Goal: Task Accomplishment & Management: Manage account settings

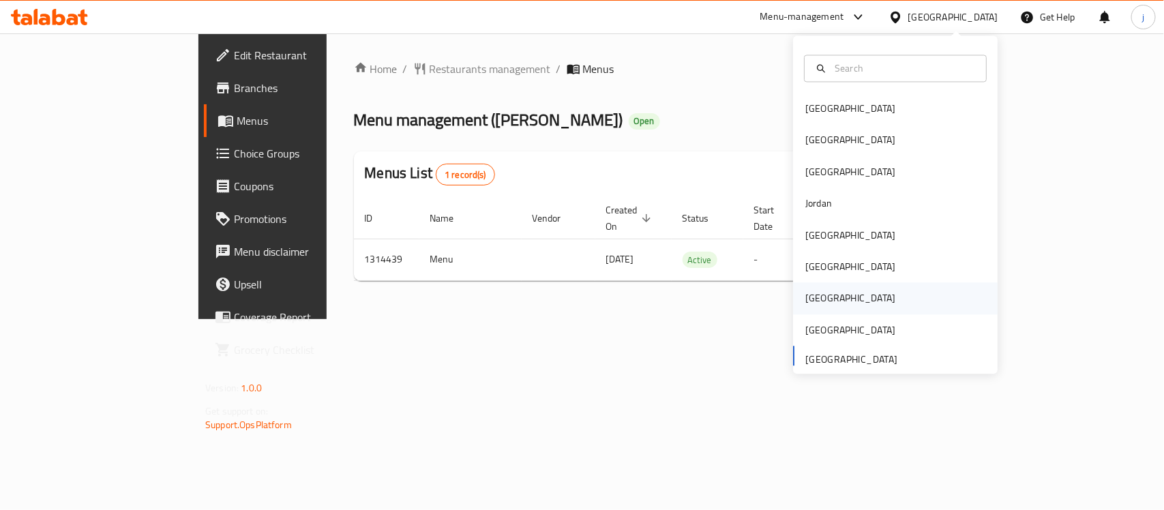
click at [805, 306] on div "[GEOGRAPHIC_DATA]" at bounding box center [850, 298] width 90 height 15
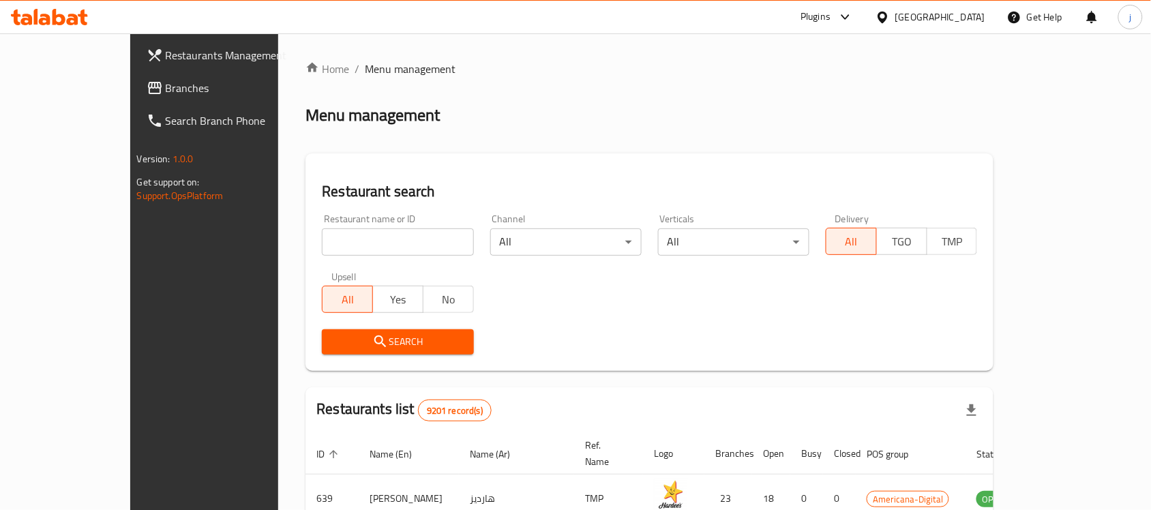
click at [166, 87] on span "Branches" at bounding box center [239, 88] width 146 height 16
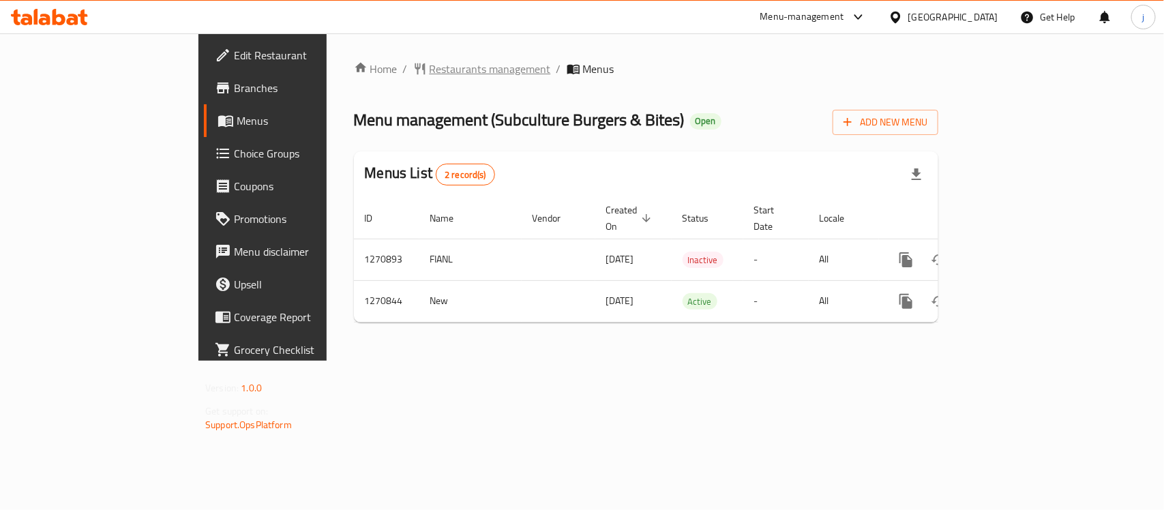
click at [430, 62] on span "Restaurants management" at bounding box center [490, 69] width 121 height 16
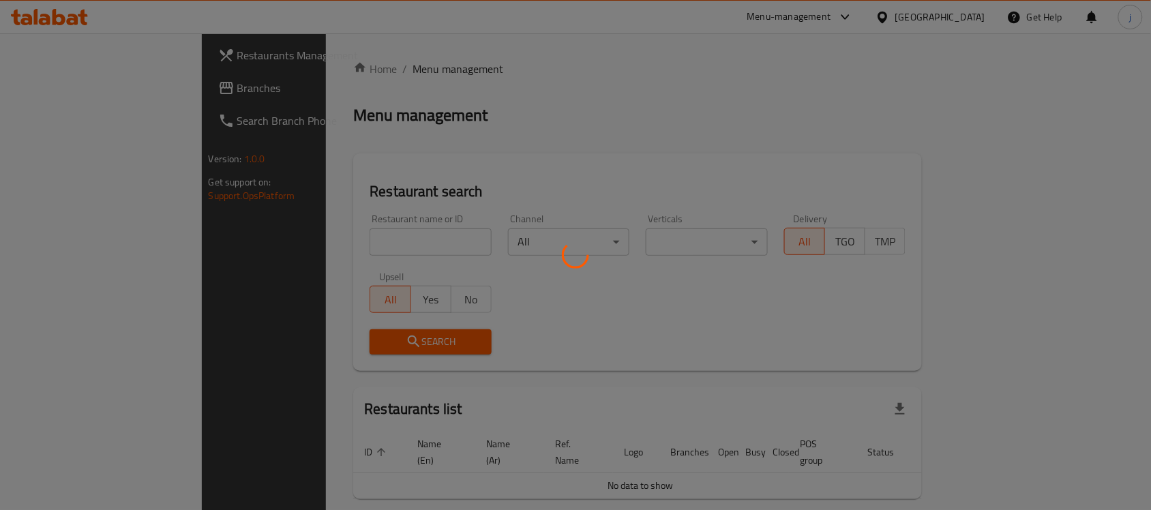
click at [74, 95] on div at bounding box center [575, 255] width 1151 height 510
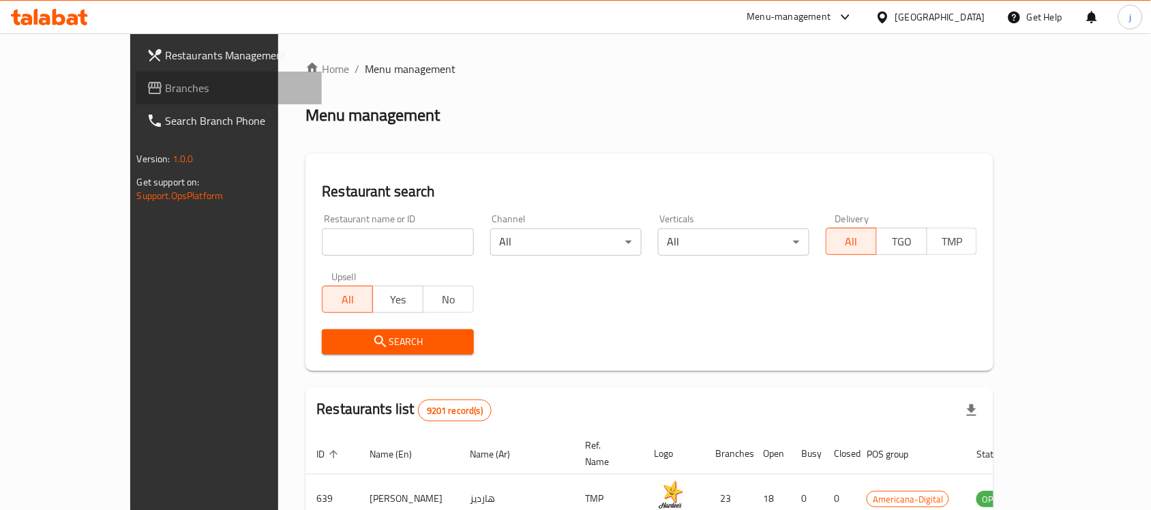
click at [166, 95] on span "Branches" at bounding box center [239, 88] width 146 height 16
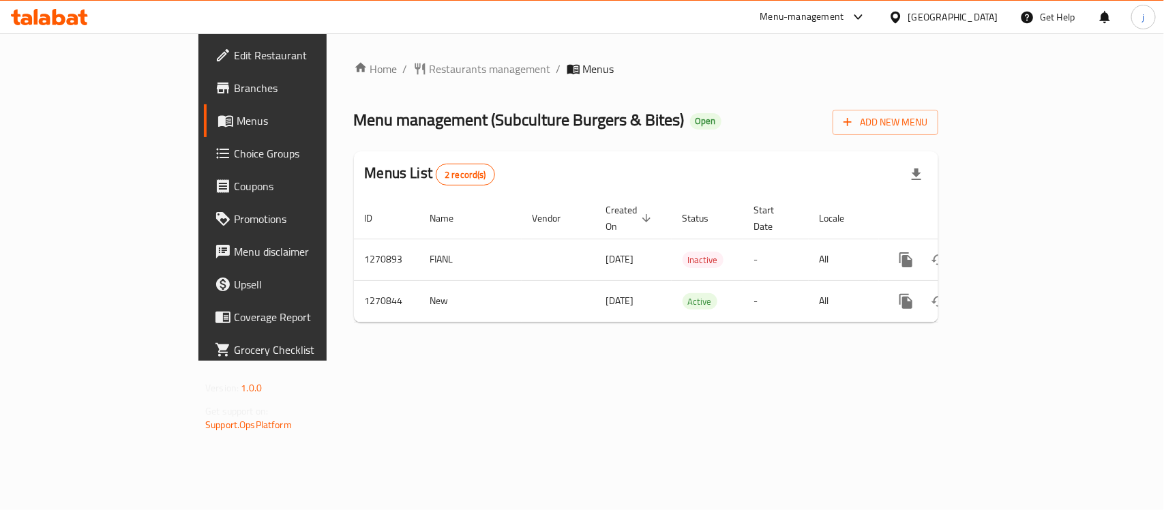
click at [974, 16] on div "[GEOGRAPHIC_DATA]" at bounding box center [953, 17] width 90 height 15
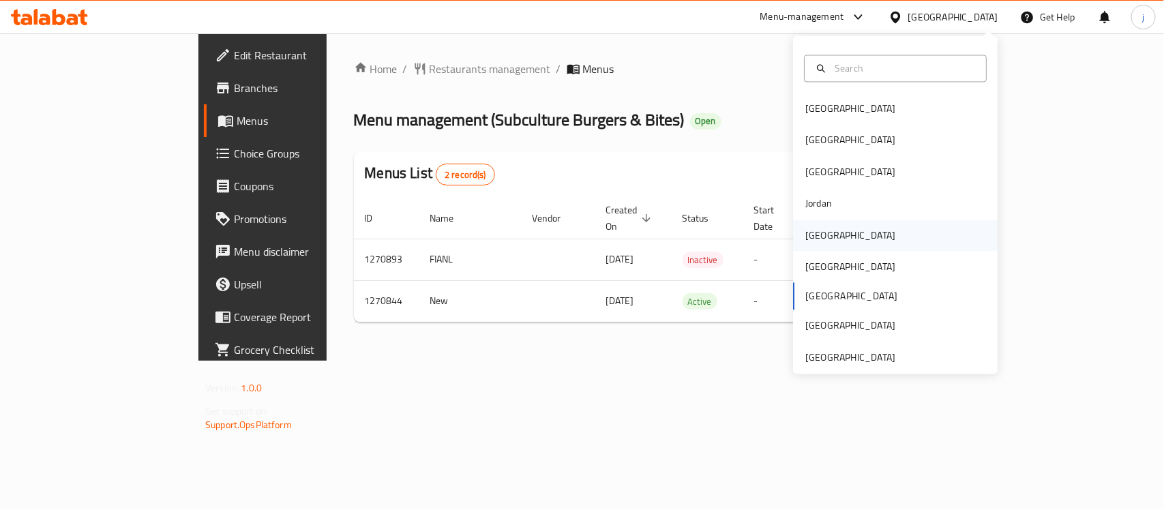
click at [810, 248] on div "Kuwait" at bounding box center [851, 235] width 112 height 31
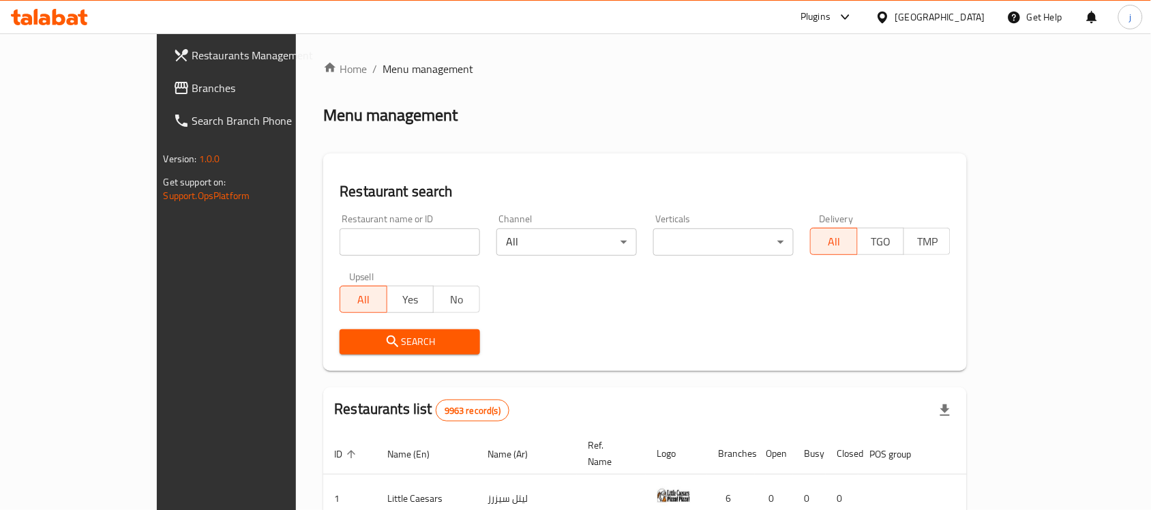
drag, startPoint x: 84, startPoint y: 86, endPoint x: 60, endPoint y: 80, distance: 24.5
click at [192, 86] on span "Branches" at bounding box center [265, 88] width 146 height 16
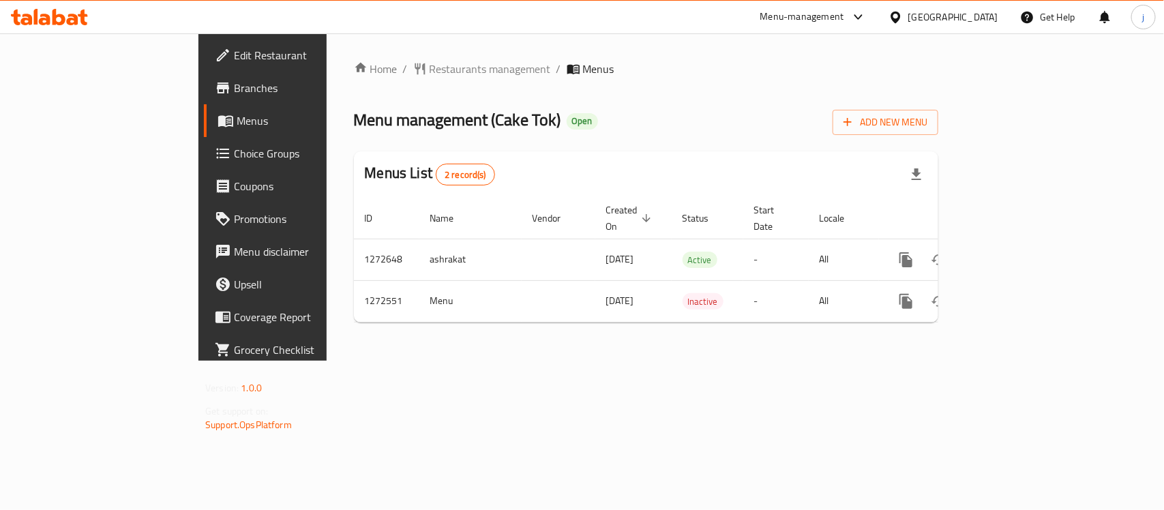
click at [967, 26] on div "Kuwait" at bounding box center [944, 17] width 132 height 33
click at [900, 17] on icon at bounding box center [896, 17] width 10 height 12
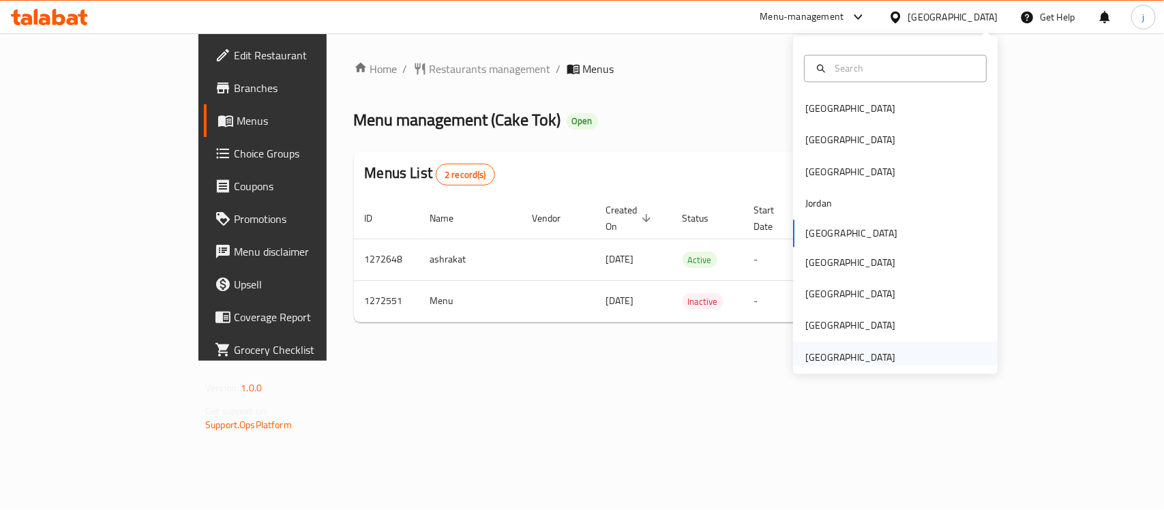
click at [890, 349] on div "United Arab Emirates" at bounding box center [851, 357] width 112 height 31
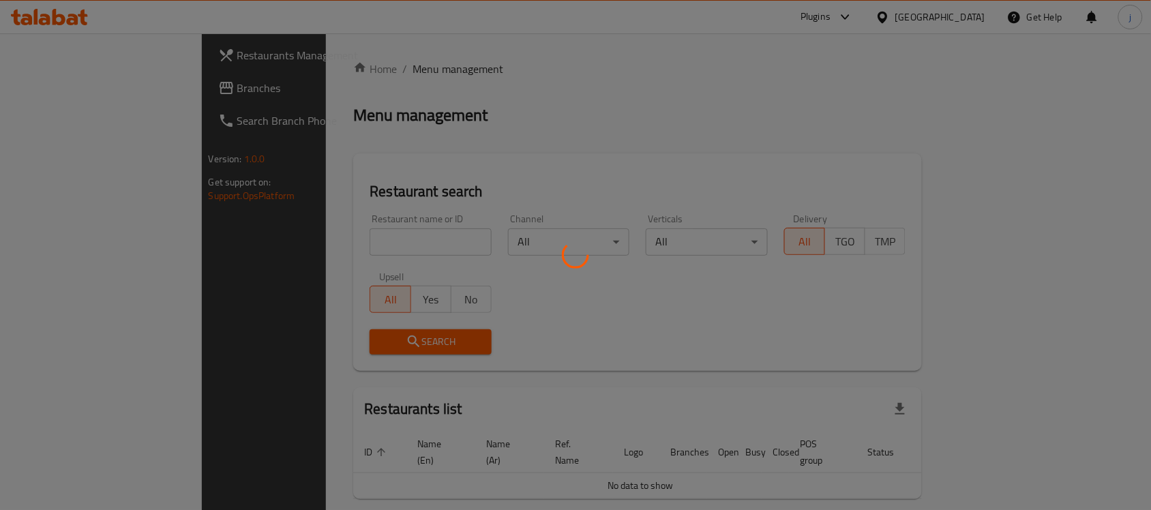
click at [87, 93] on div at bounding box center [575, 255] width 1151 height 510
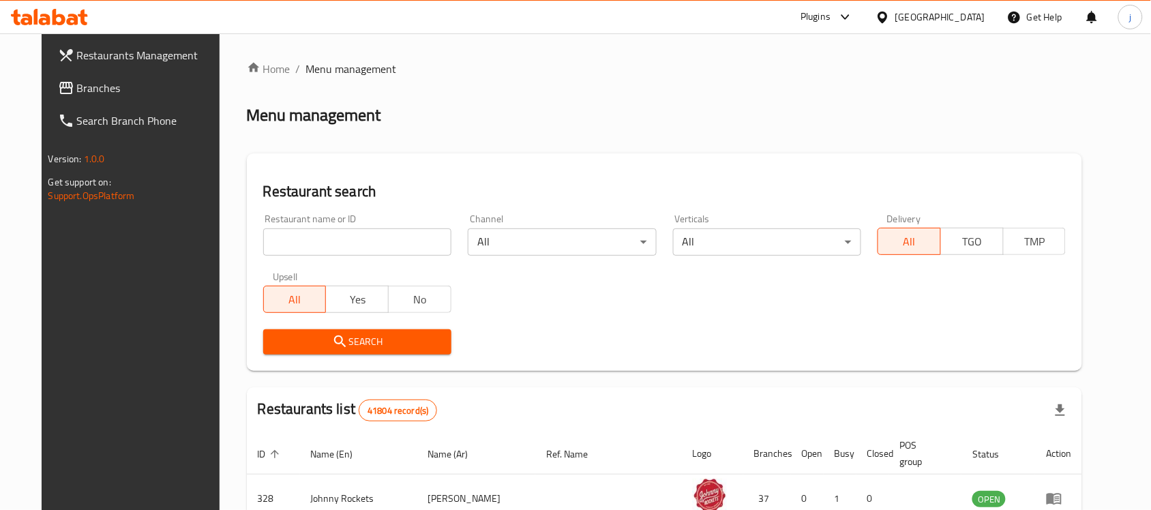
click at [87, 93] on div "Restaurants Management Branches Search Branch Phone Version: 1.0.0 Get support …" at bounding box center [576, 480] width 1069 height 895
click at [77, 93] on span "Branches" at bounding box center [150, 88] width 146 height 16
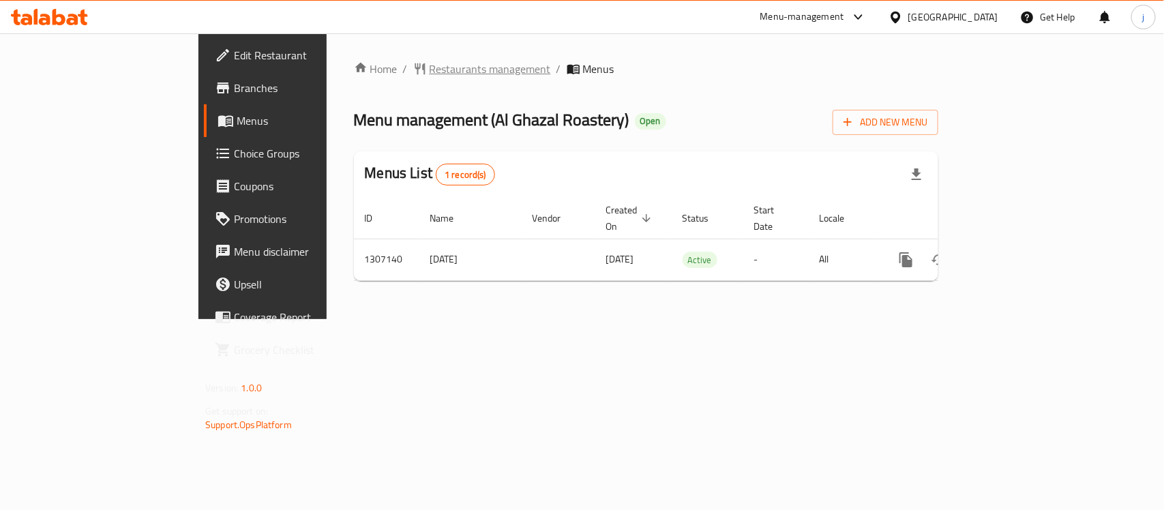
click at [430, 62] on span "Restaurants management" at bounding box center [490, 69] width 121 height 16
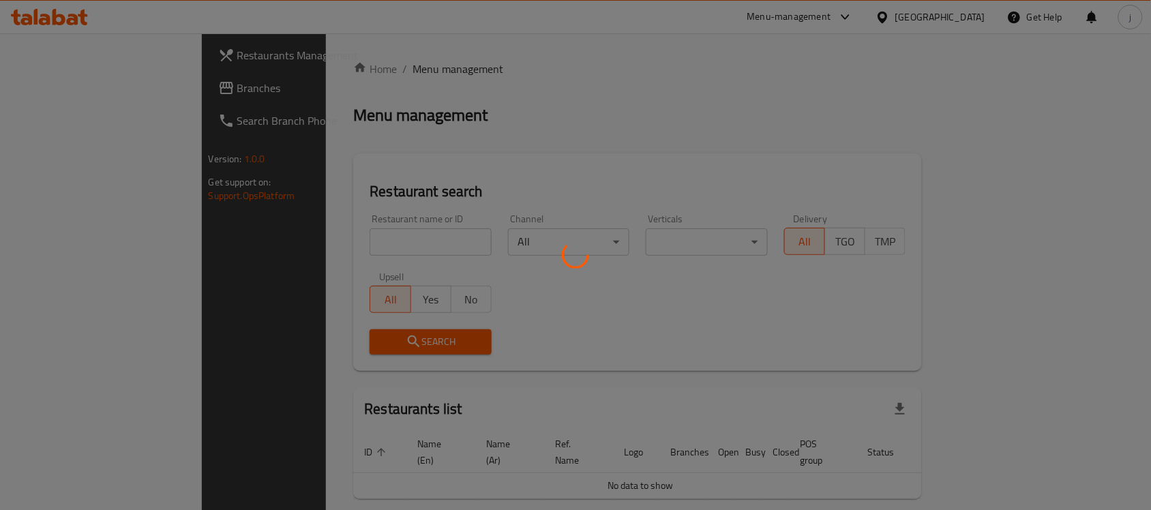
click at [43, 92] on div at bounding box center [575, 255] width 1151 height 510
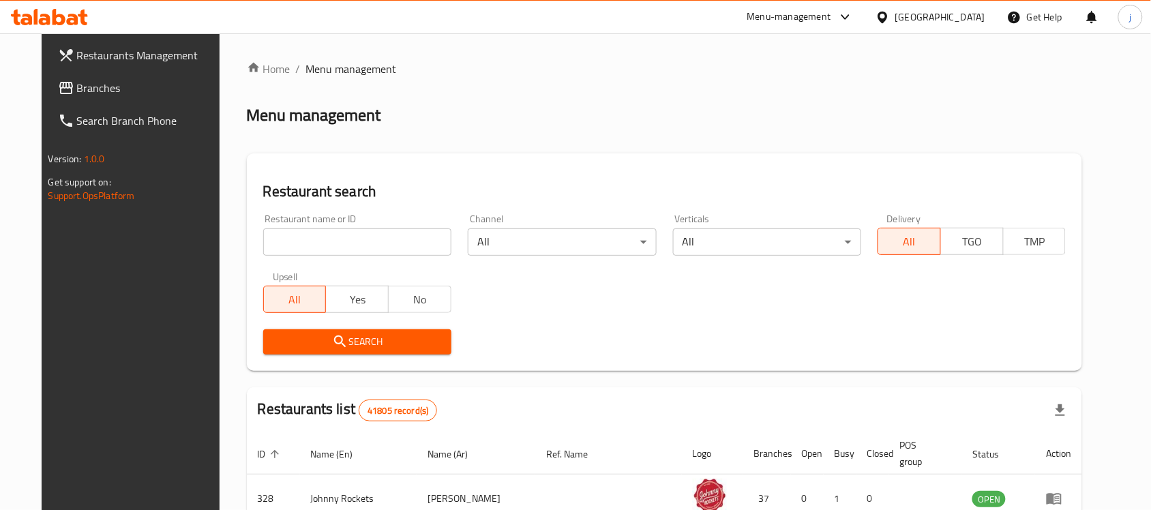
click at [43, 92] on div "Restaurants Management Branches Search Branch Phone Version: 1.0.0 Get support …" at bounding box center [576, 480] width 1069 height 895
click at [77, 92] on span "Branches" at bounding box center [150, 88] width 146 height 16
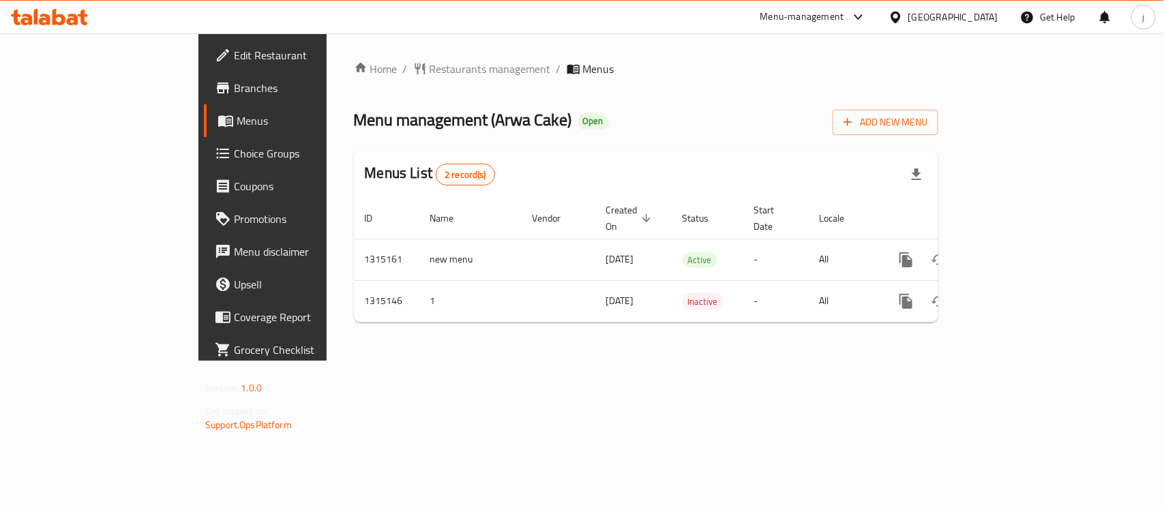
click at [949, 27] on div "[GEOGRAPHIC_DATA]" at bounding box center [944, 17] width 132 height 33
click at [947, 14] on div "[GEOGRAPHIC_DATA]" at bounding box center [953, 17] width 90 height 15
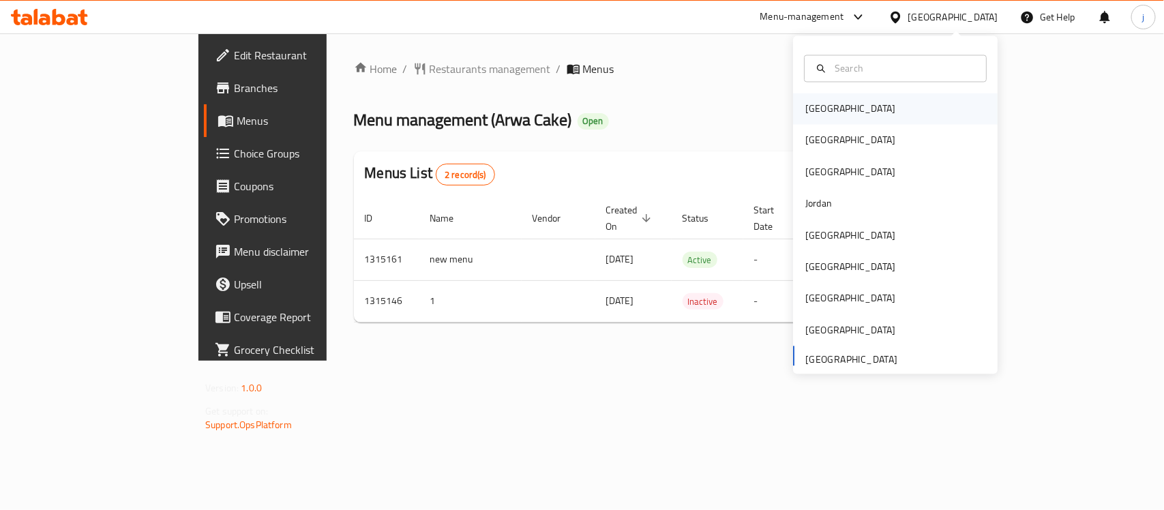
click at [813, 121] on div "[GEOGRAPHIC_DATA]" at bounding box center [851, 108] width 112 height 31
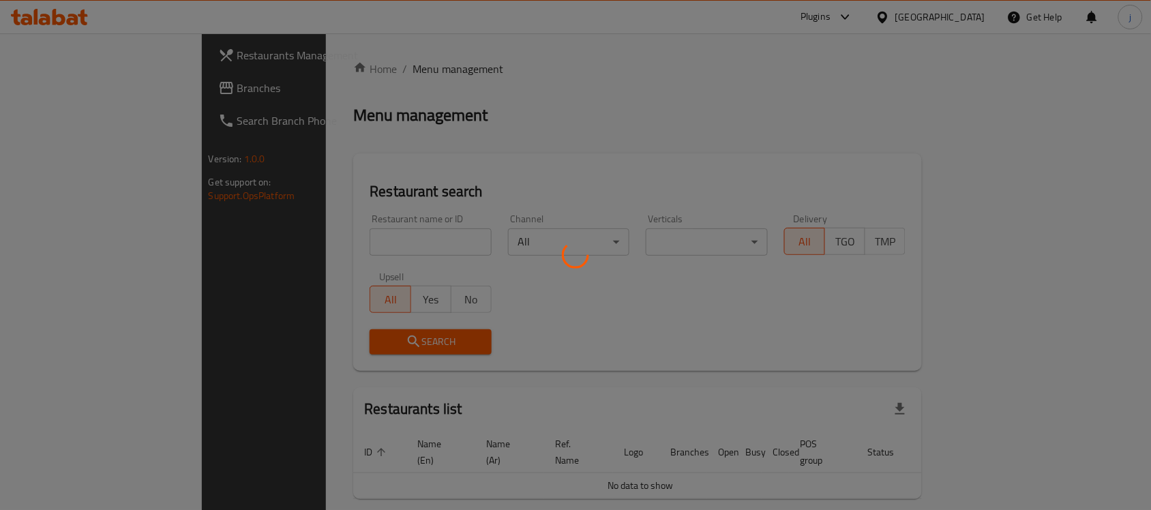
click at [57, 87] on div at bounding box center [575, 255] width 1151 height 510
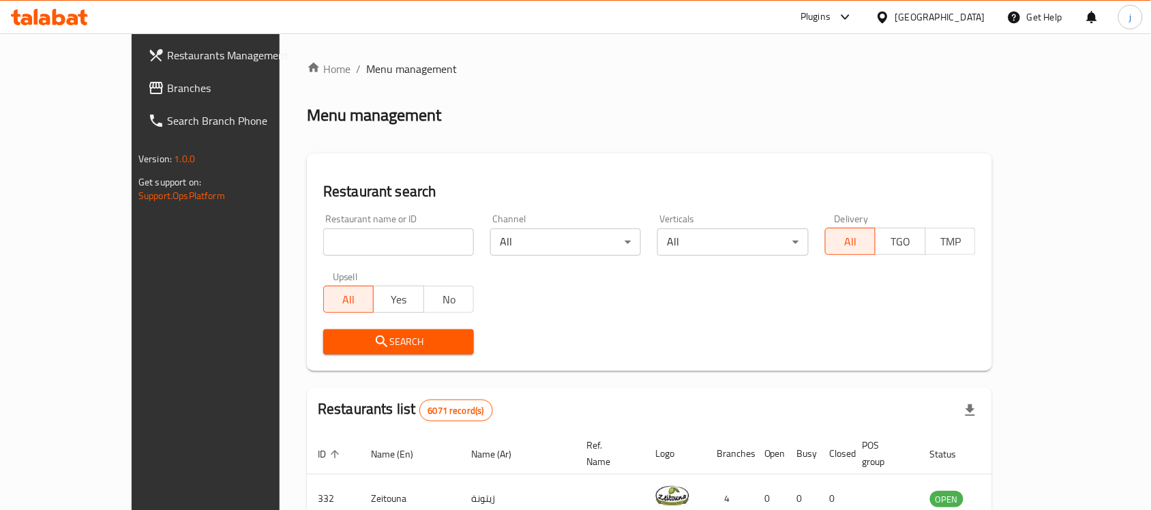
click at [167, 87] on span "Branches" at bounding box center [240, 88] width 146 height 16
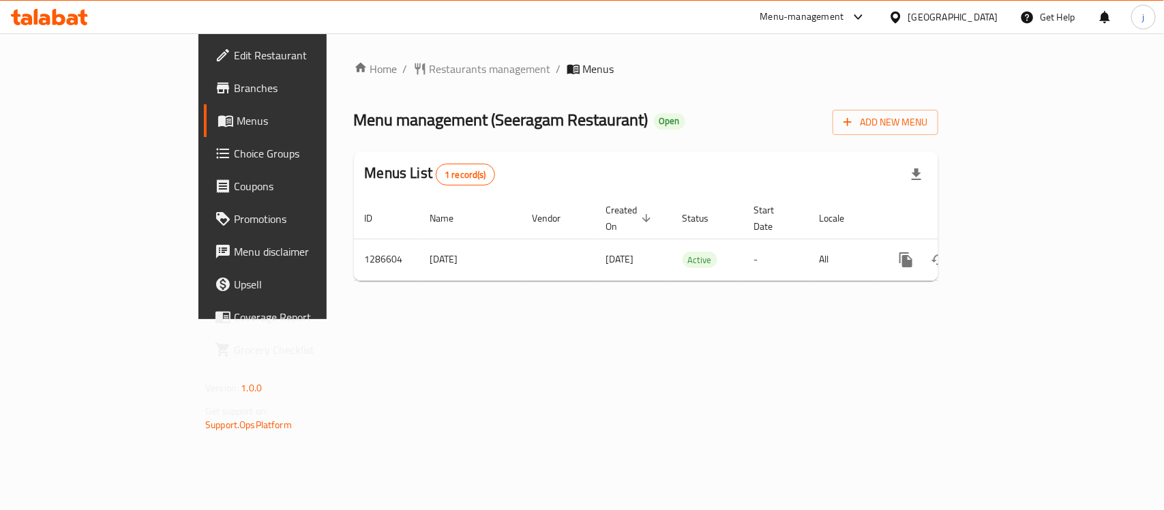
click at [967, 20] on div "[GEOGRAPHIC_DATA]" at bounding box center [953, 17] width 90 height 15
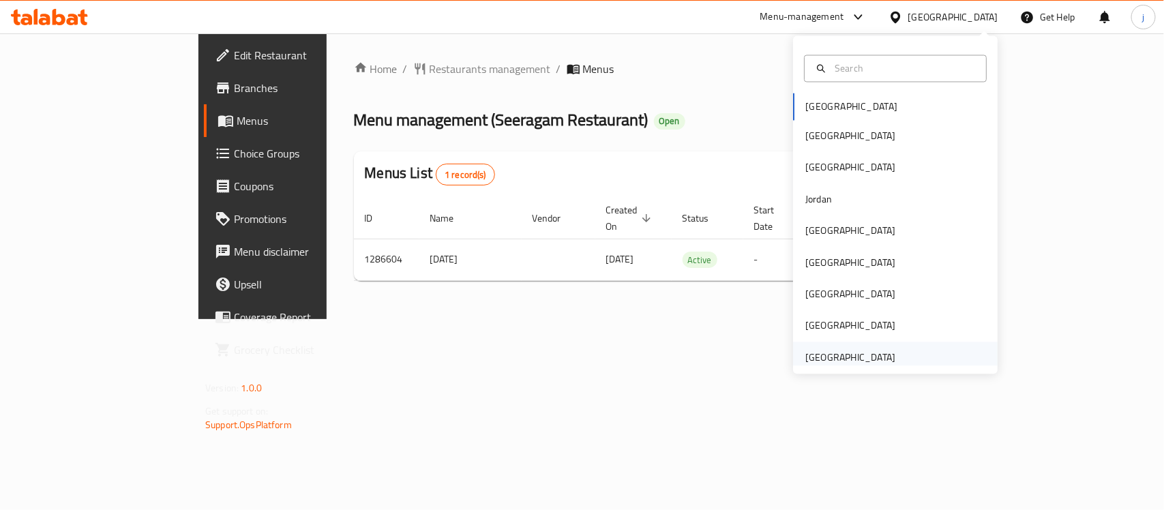
click at [865, 356] on div "[GEOGRAPHIC_DATA]" at bounding box center [850, 357] width 90 height 15
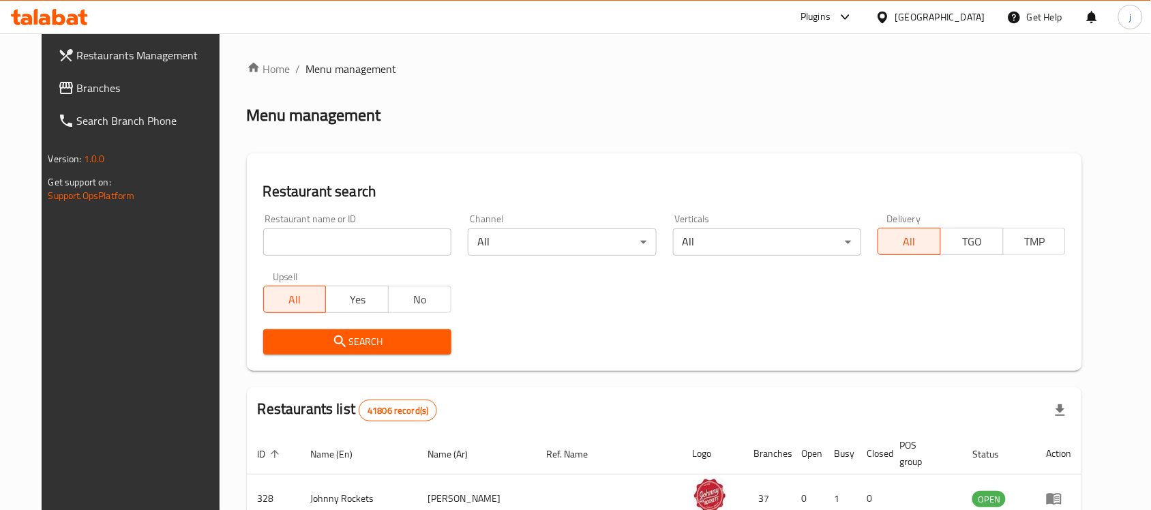
click at [80, 83] on span "Branches" at bounding box center [150, 88] width 146 height 16
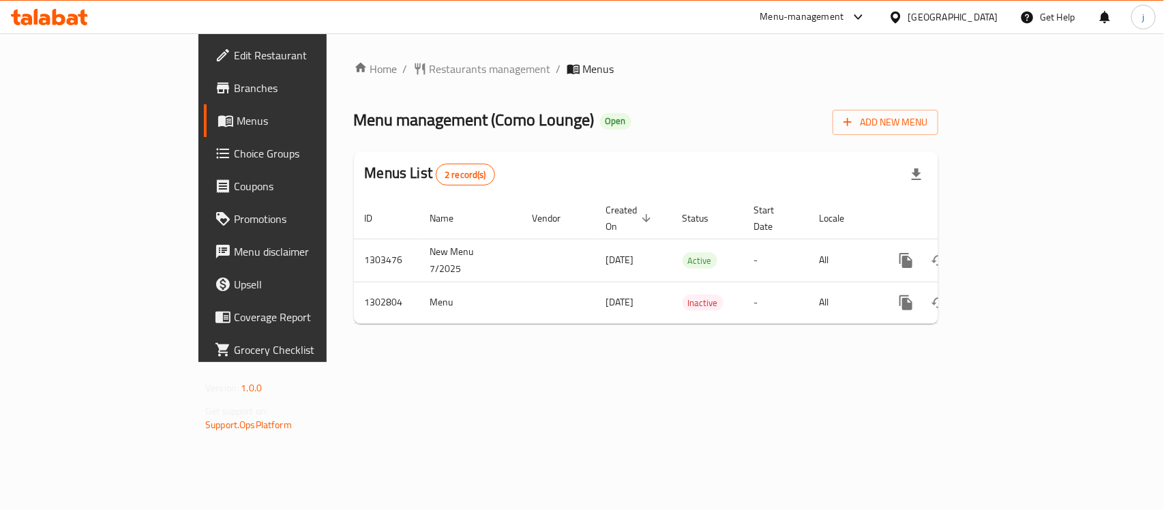
click at [895, 14] on icon at bounding box center [896, 17] width 10 height 12
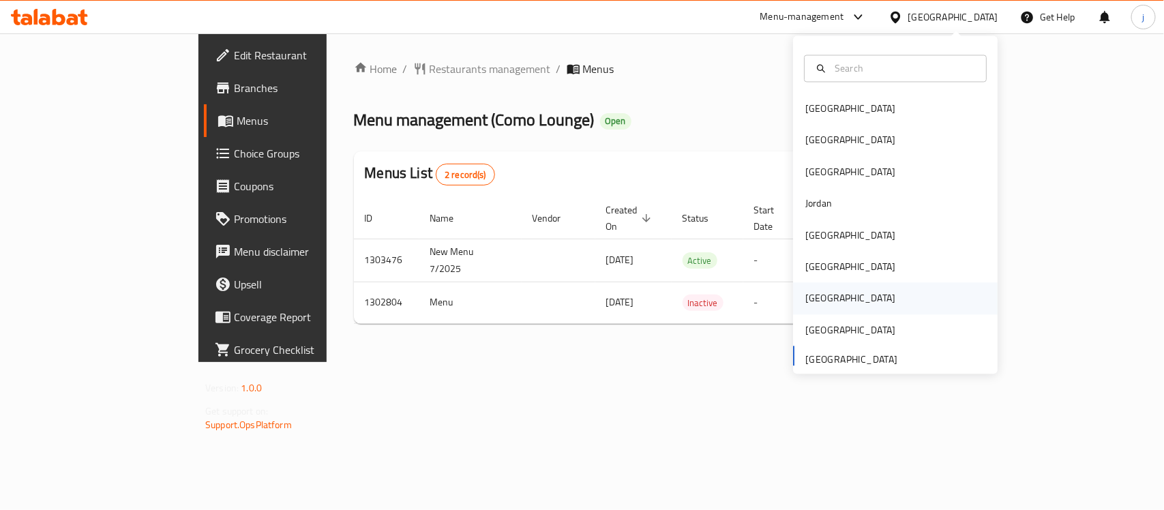
click at [795, 295] on div "[GEOGRAPHIC_DATA]" at bounding box center [851, 298] width 112 height 31
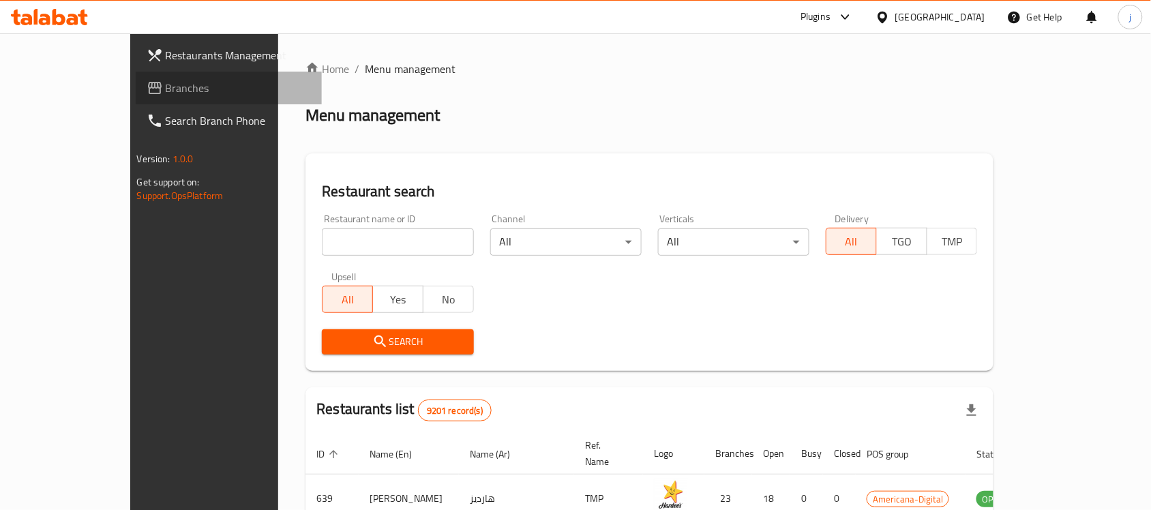
click at [136, 76] on link "Branches" at bounding box center [229, 88] width 187 height 33
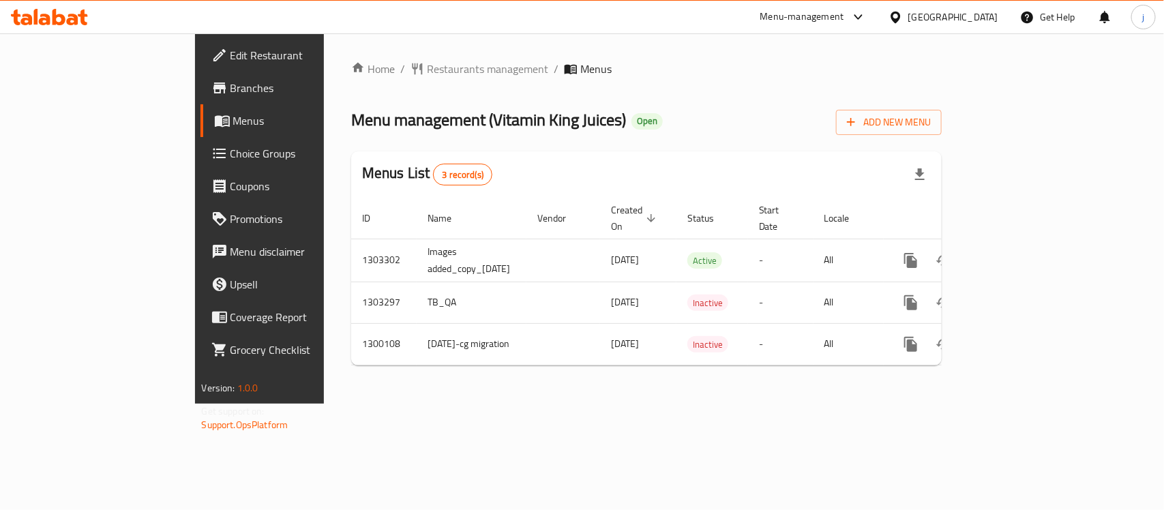
click at [903, 11] on icon at bounding box center [896, 17] width 14 height 14
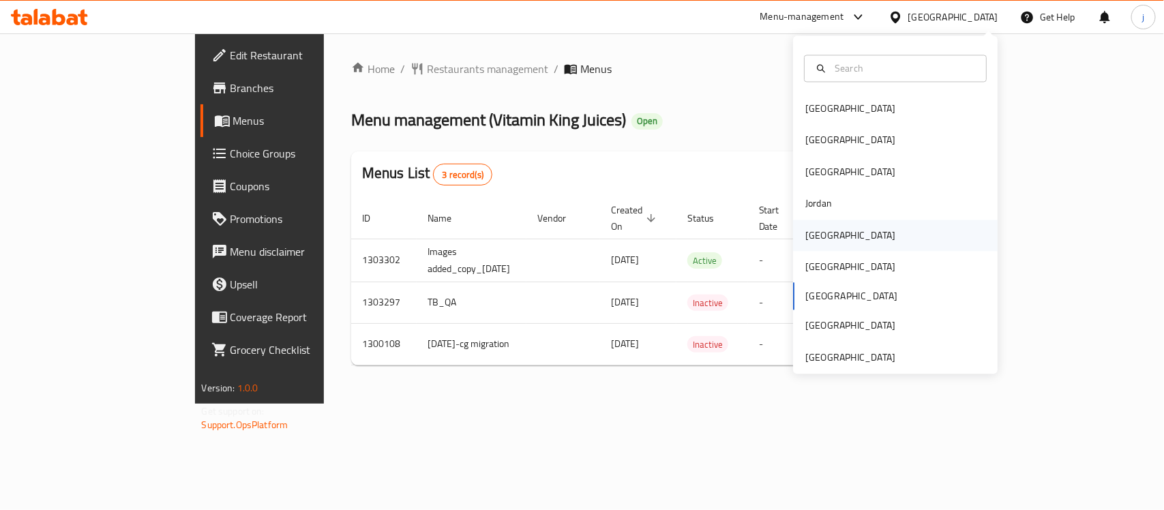
click at [805, 230] on div "[GEOGRAPHIC_DATA]" at bounding box center [850, 235] width 90 height 15
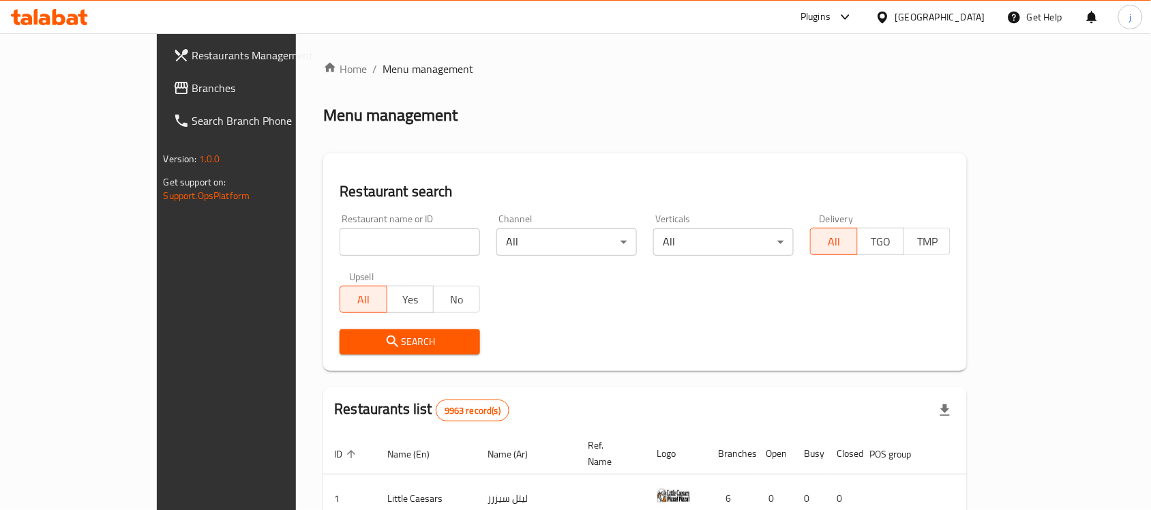
click at [162, 76] on link "Branches" at bounding box center [255, 88] width 187 height 33
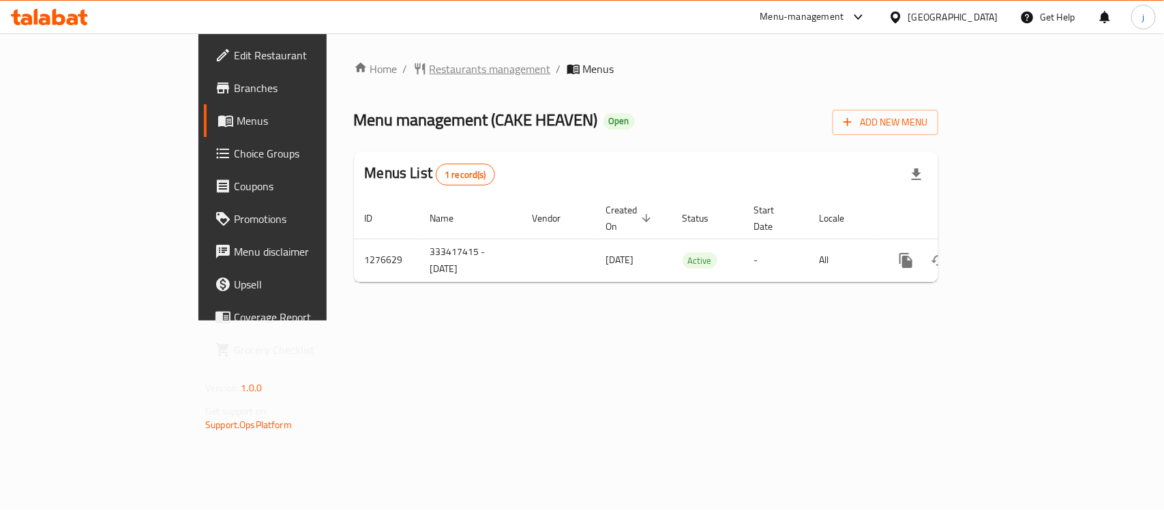
click at [430, 76] on span "Restaurants management" at bounding box center [490, 69] width 121 height 16
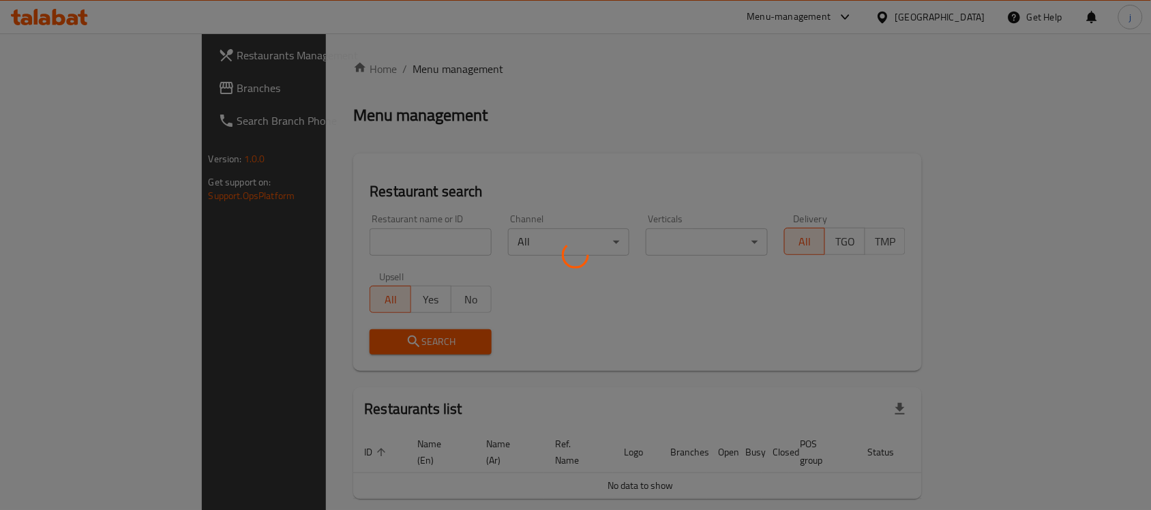
click at [52, 87] on div at bounding box center [575, 255] width 1151 height 510
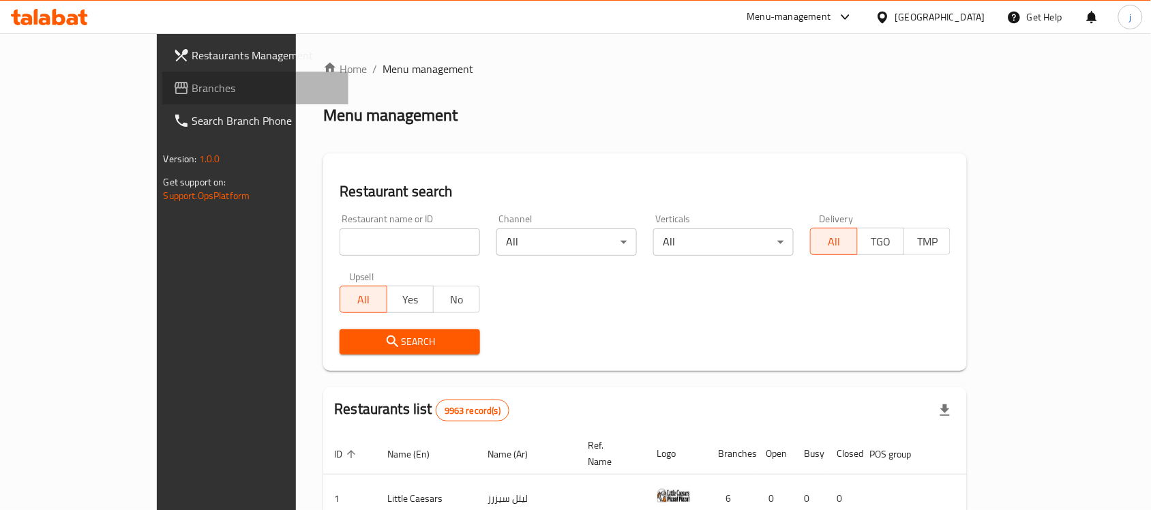
click at [162, 99] on link "Branches" at bounding box center [255, 88] width 187 height 33
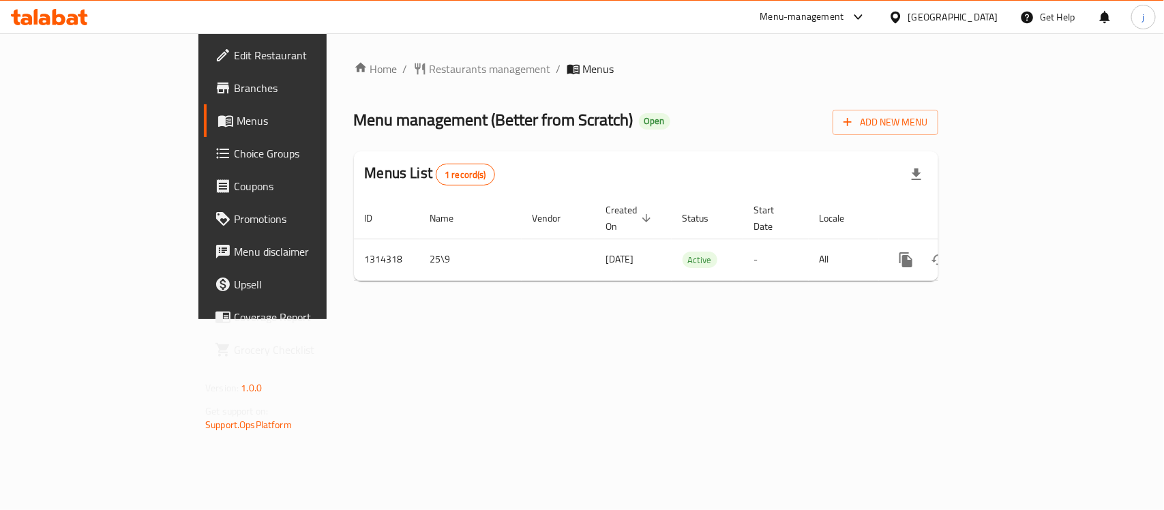
click at [900, 22] on icon at bounding box center [896, 17] width 10 height 12
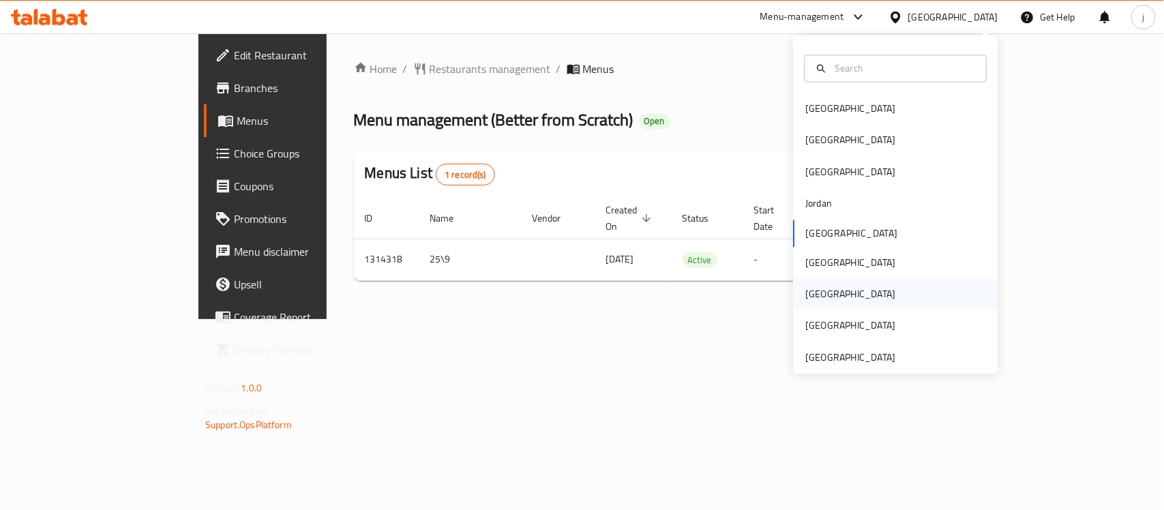
click at [839, 293] on div "Qatar" at bounding box center [895, 294] width 205 height 31
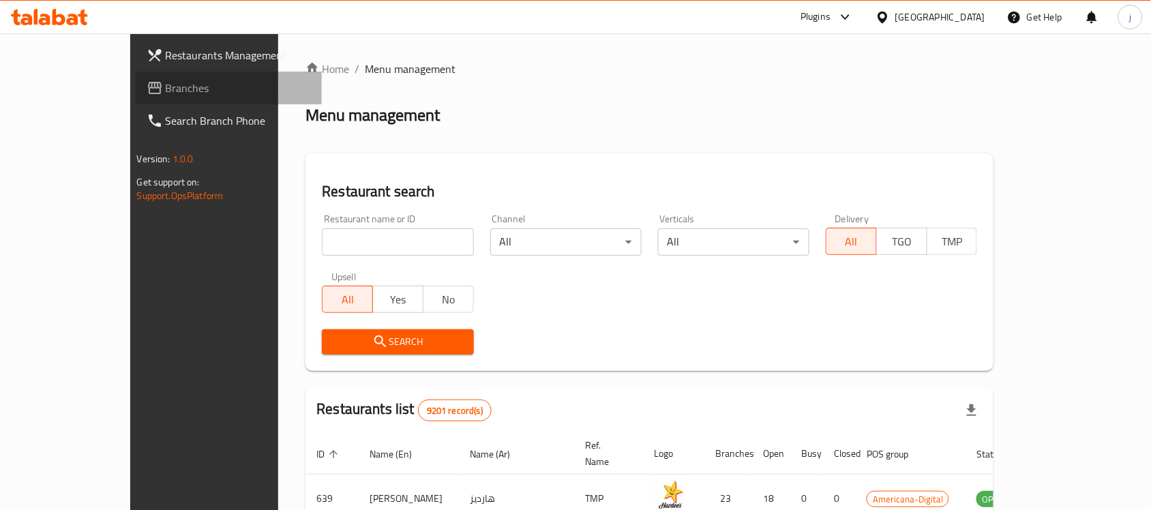
click at [136, 78] on link "Branches" at bounding box center [229, 88] width 187 height 33
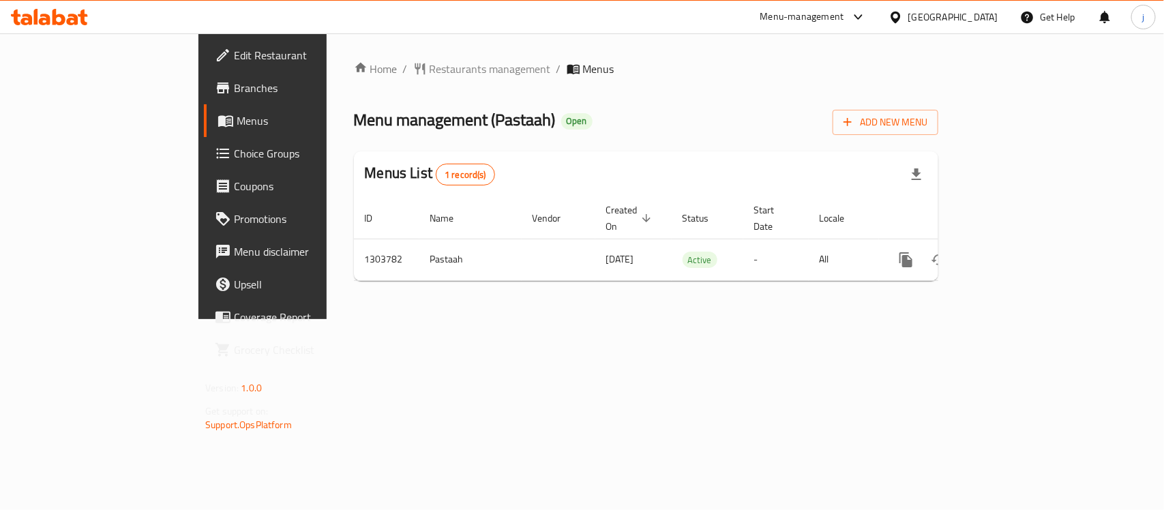
click at [908, 17] on div at bounding box center [899, 17] width 20 height 15
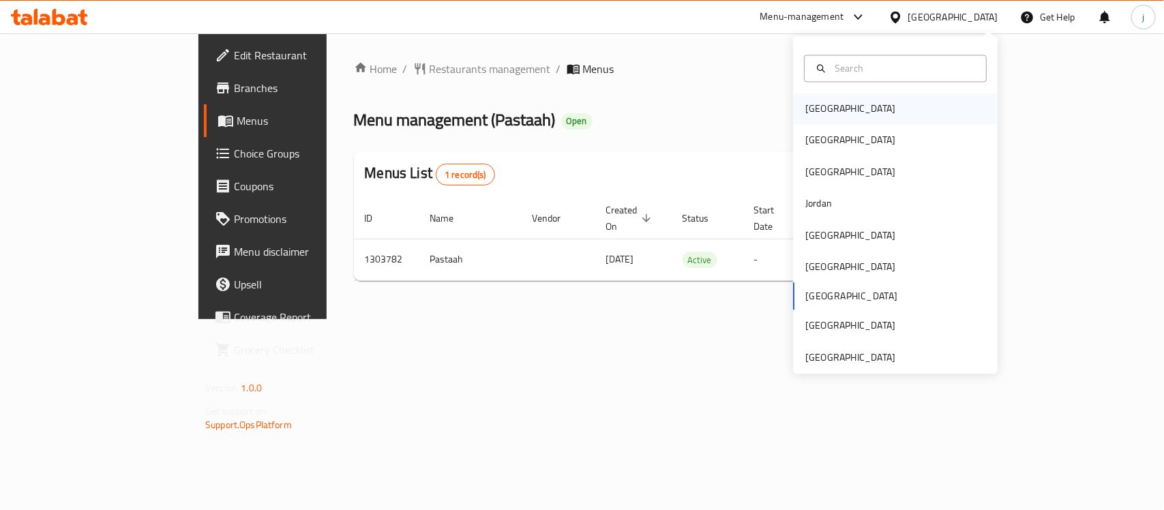
click at [823, 110] on div "Bahrain" at bounding box center [851, 108] width 112 height 31
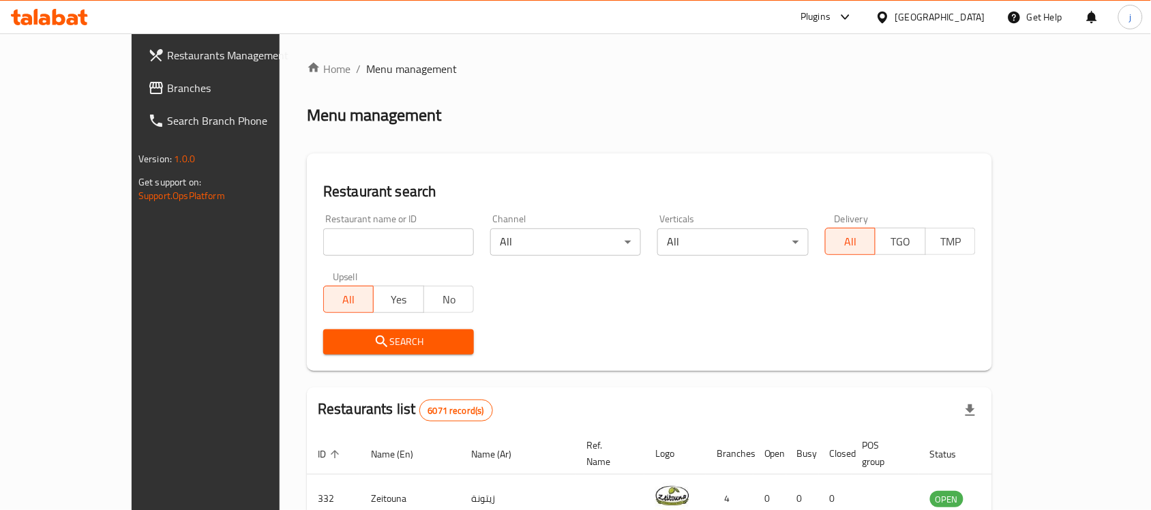
click at [167, 87] on span "Branches" at bounding box center [240, 88] width 146 height 16
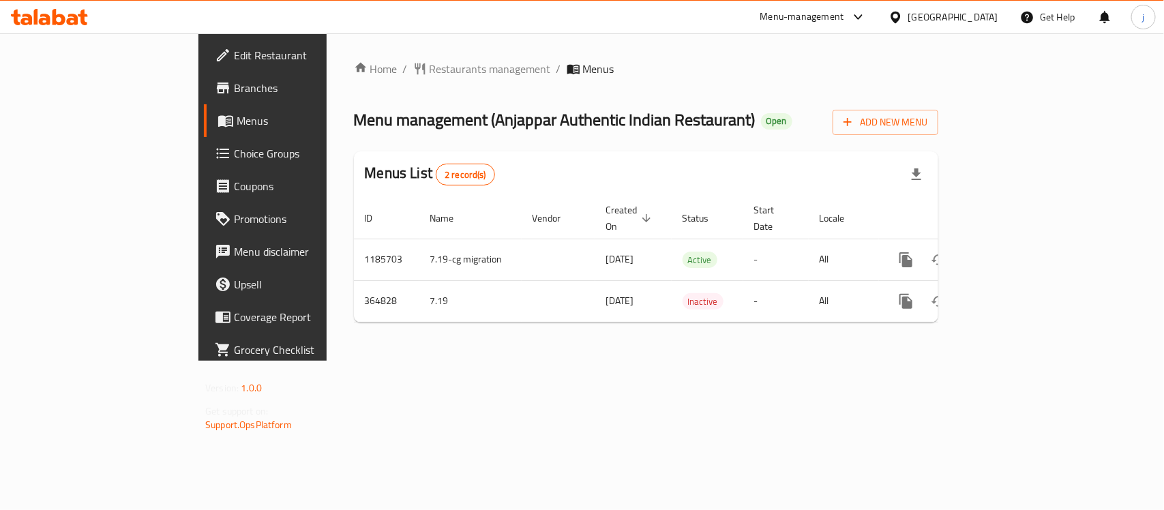
click at [967, 18] on div "[GEOGRAPHIC_DATA]" at bounding box center [953, 17] width 90 height 15
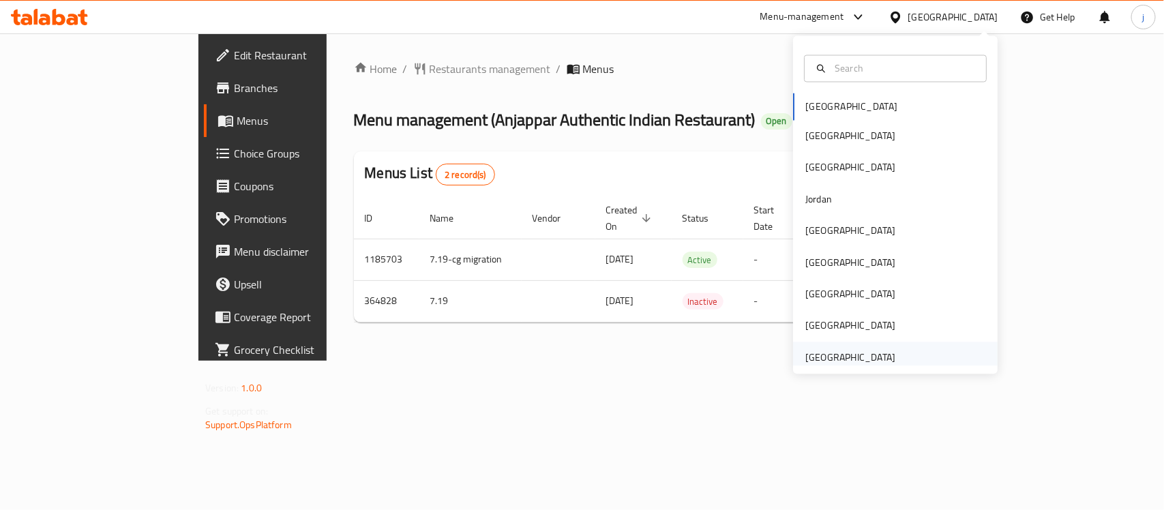
click at [883, 365] on div "[GEOGRAPHIC_DATA]" at bounding box center [851, 357] width 112 height 31
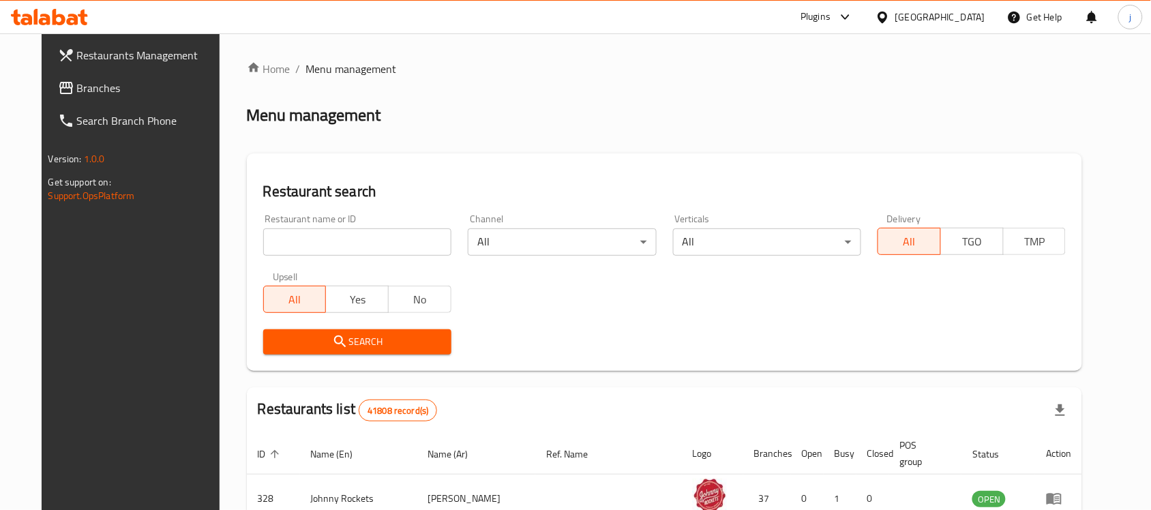
click at [117, 78] on link "Branches" at bounding box center [140, 88] width 187 height 33
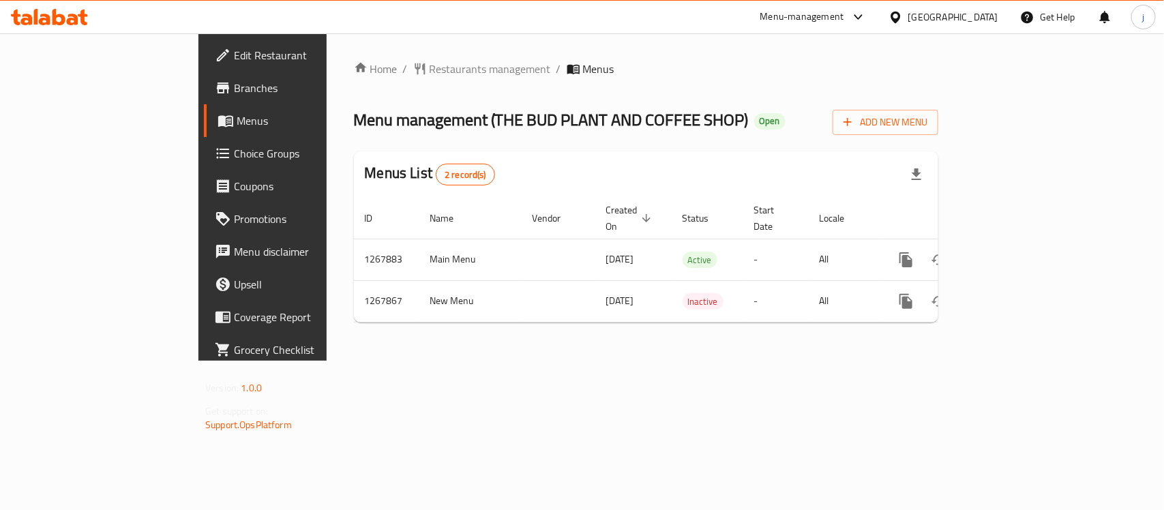
click at [234, 154] on span "Choice Groups" at bounding box center [308, 153] width 148 height 16
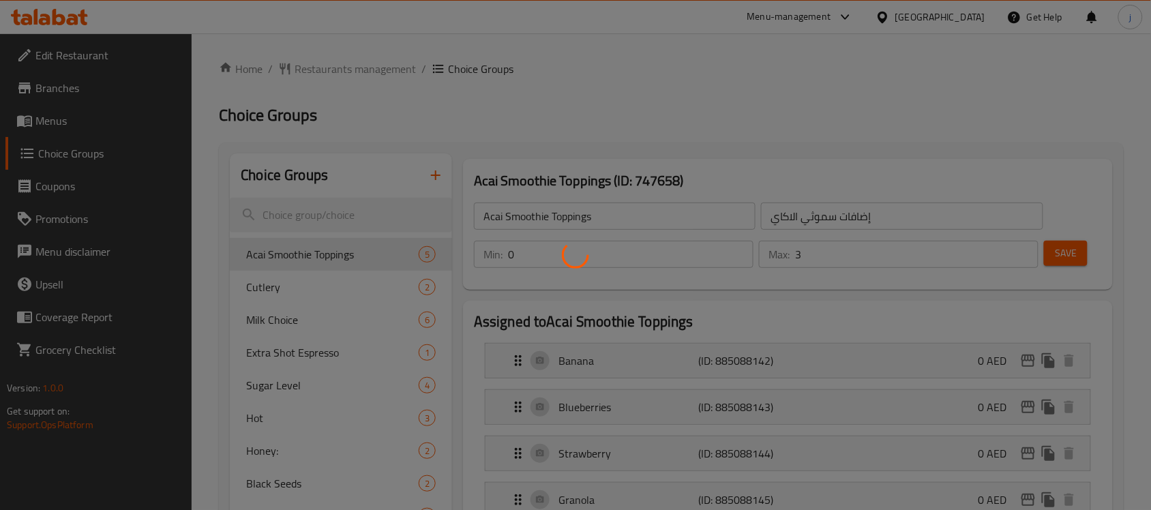
click at [301, 299] on div at bounding box center [575, 255] width 1151 height 510
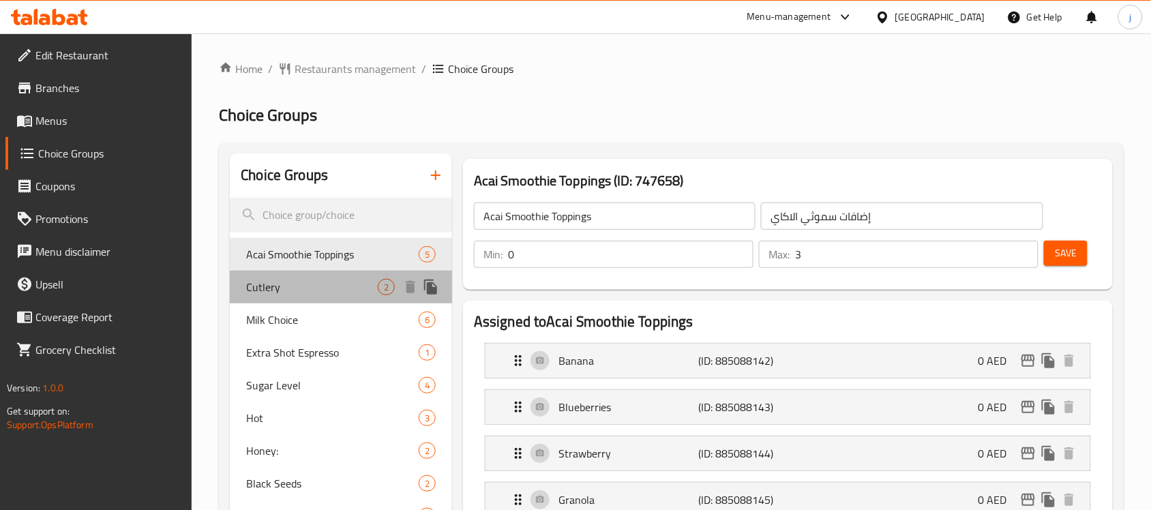
click at [301, 299] on div "Cutlery 2" at bounding box center [341, 287] width 222 height 33
type input "Cutlery"
type input "أدوات المائدة"
type input "1"
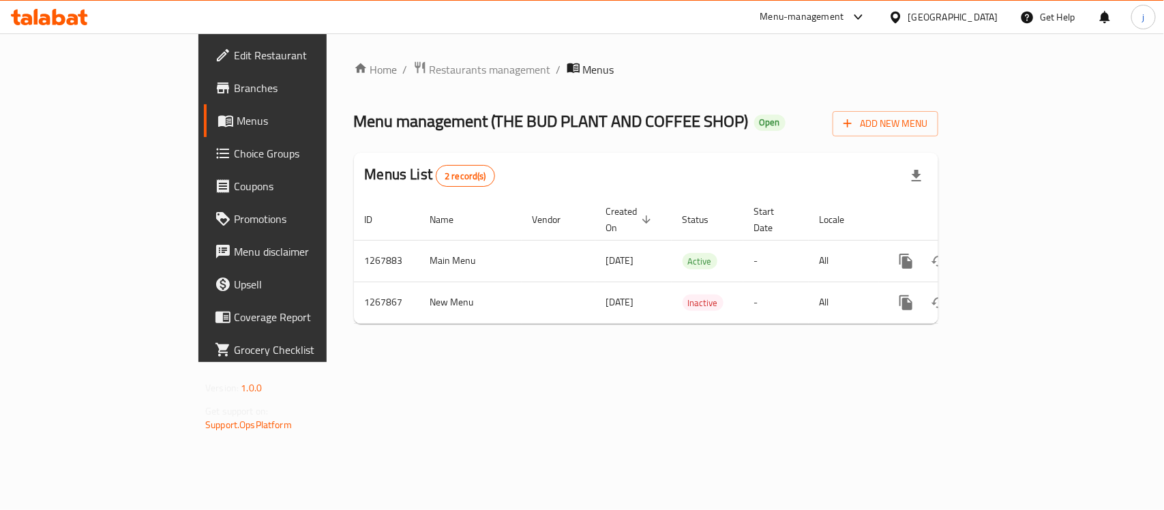
click at [962, 24] on div "United Arab Emirates" at bounding box center [953, 17] width 90 height 15
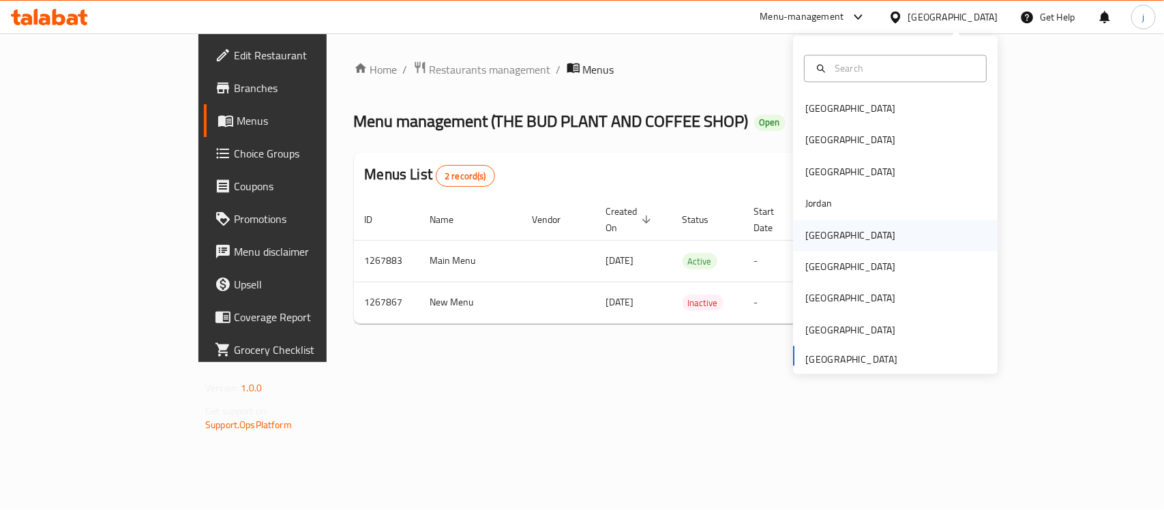
click at [831, 231] on div "[GEOGRAPHIC_DATA]" at bounding box center [851, 235] width 112 height 31
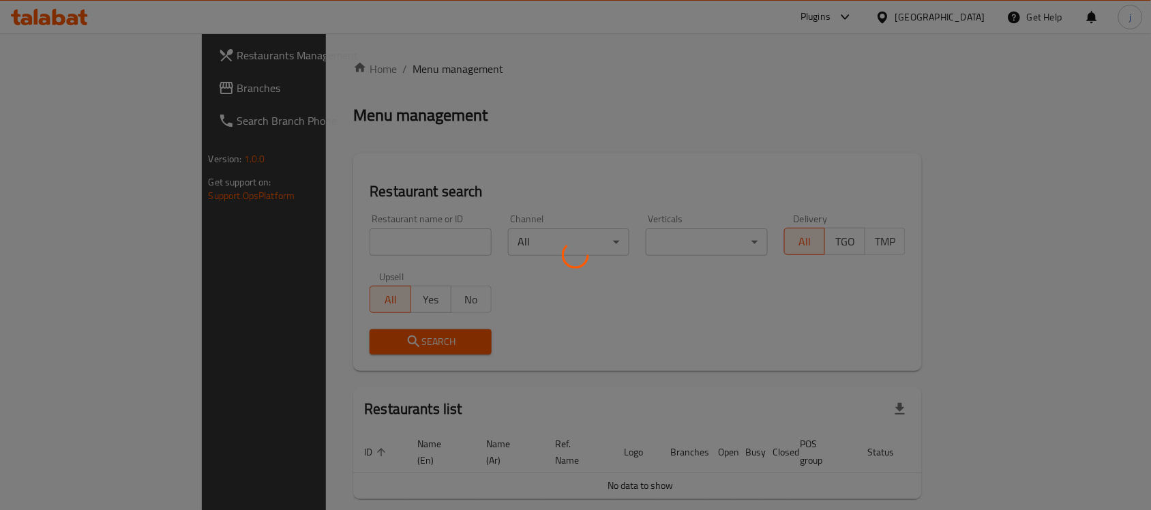
click at [59, 90] on div at bounding box center [575, 255] width 1151 height 510
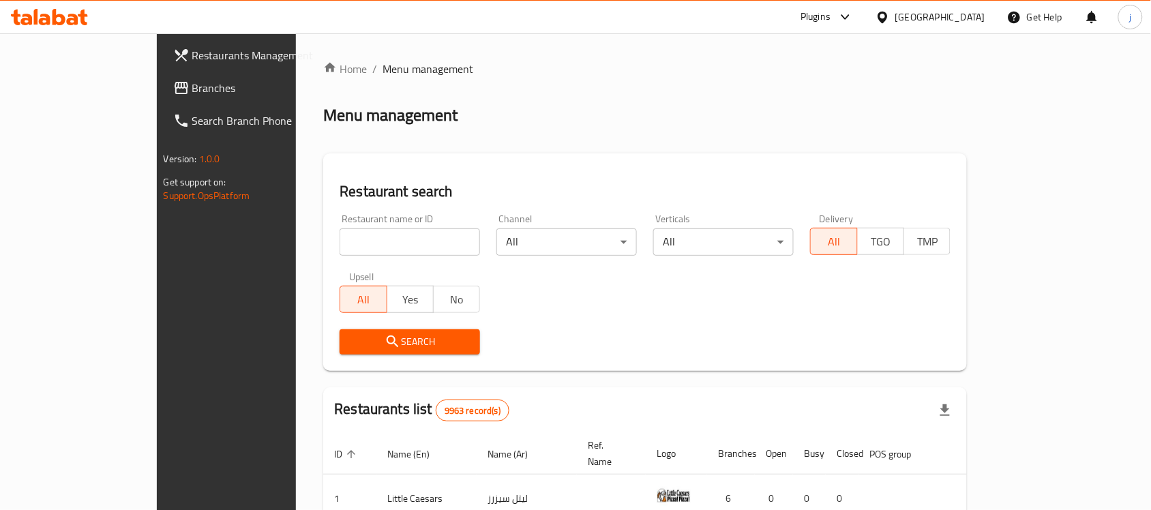
click at [192, 90] on span "Branches" at bounding box center [265, 88] width 146 height 16
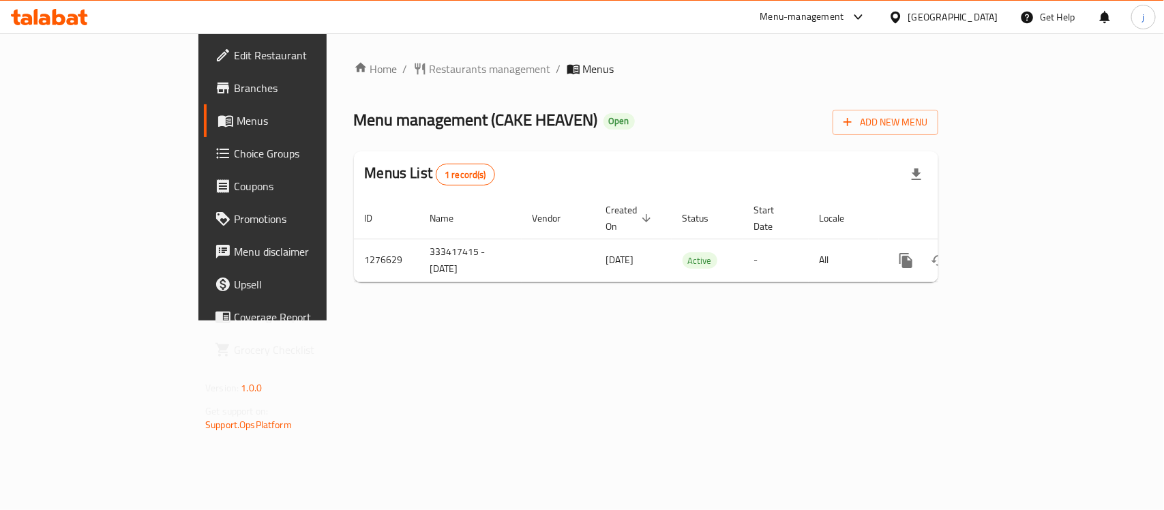
click at [234, 159] on span "Choice Groups" at bounding box center [308, 153] width 148 height 16
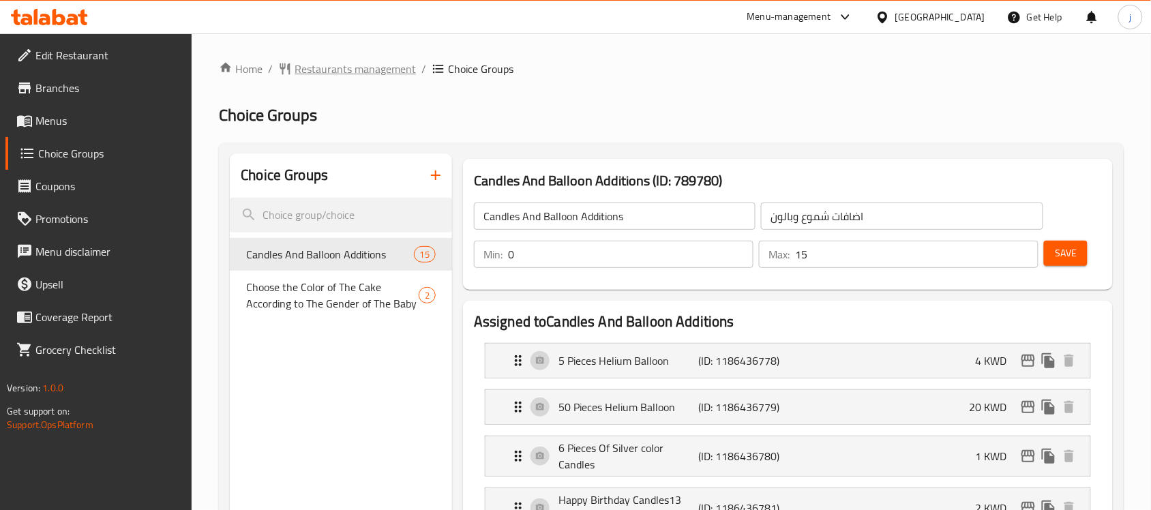
click at [382, 77] on span "Restaurants management" at bounding box center [355, 69] width 121 height 16
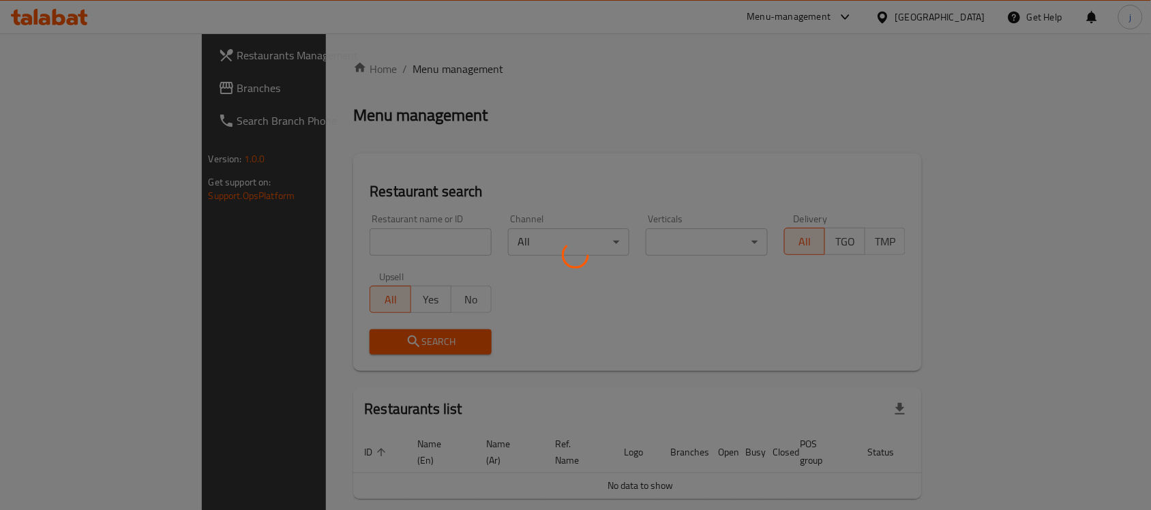
click at [55, 93] on div at bounding box center [575, 255] width 1151 height 510
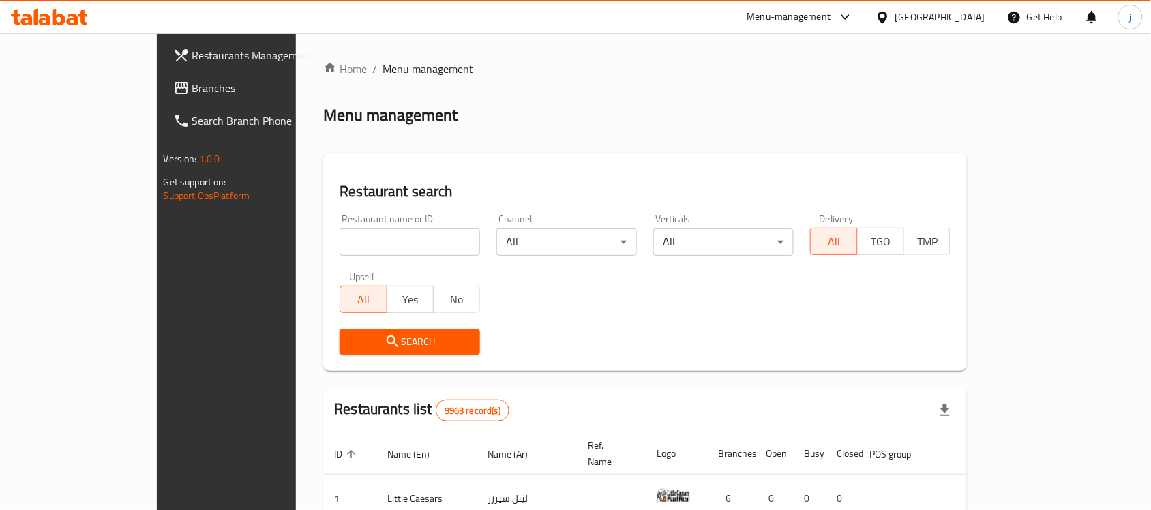
click at [192, 87] on span "Branches" at bounding box center [265, 88] width 146 height 16
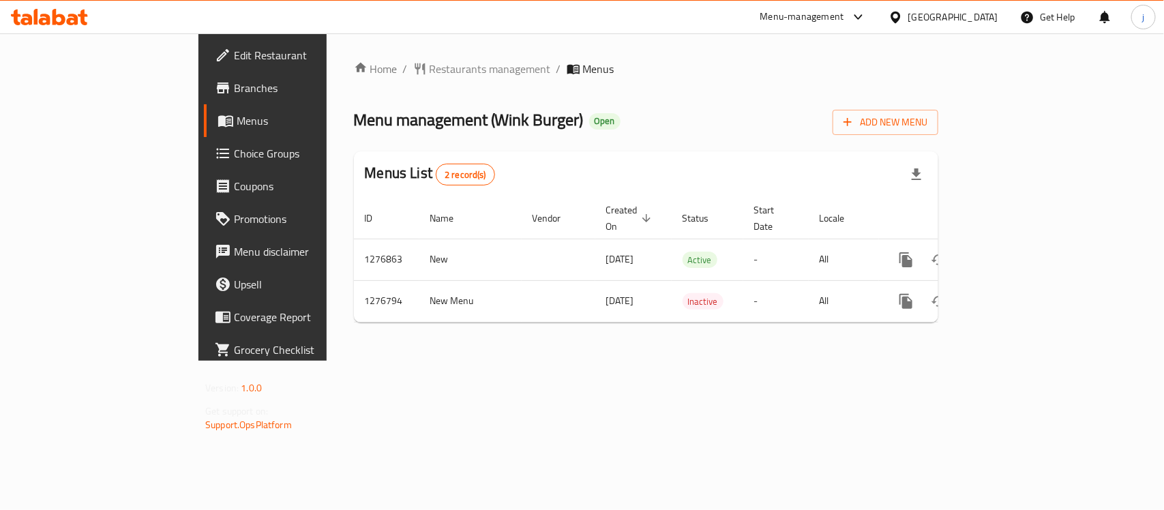
click at [983, 18] on div "Kuwait" at bounding box center [953, 17] width 90 height 15
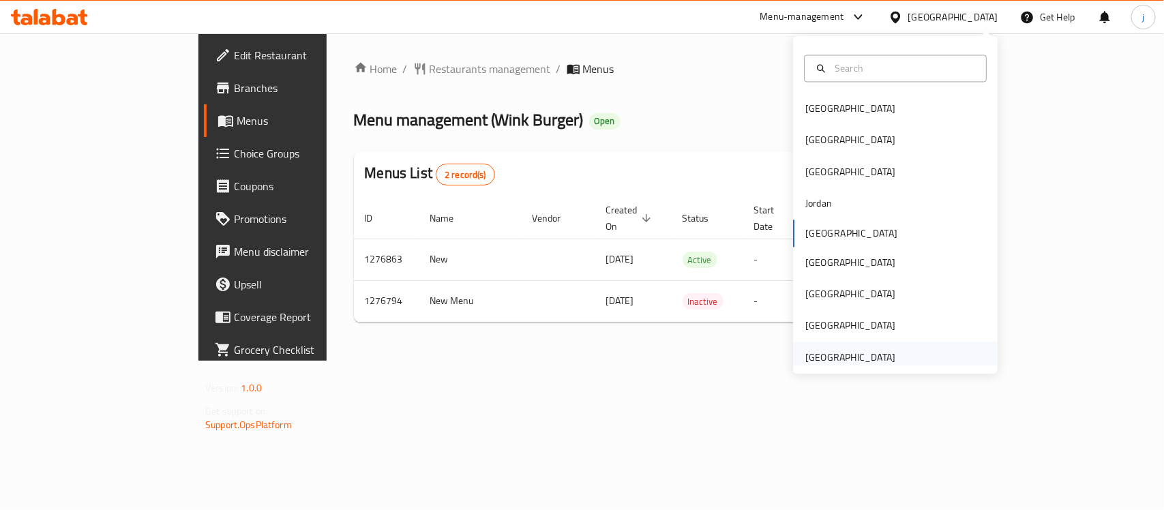
click at [830, 351] on div "[GEOGRAPHIC_DATA]" at bounding box center [850, 357] width 90 height 15
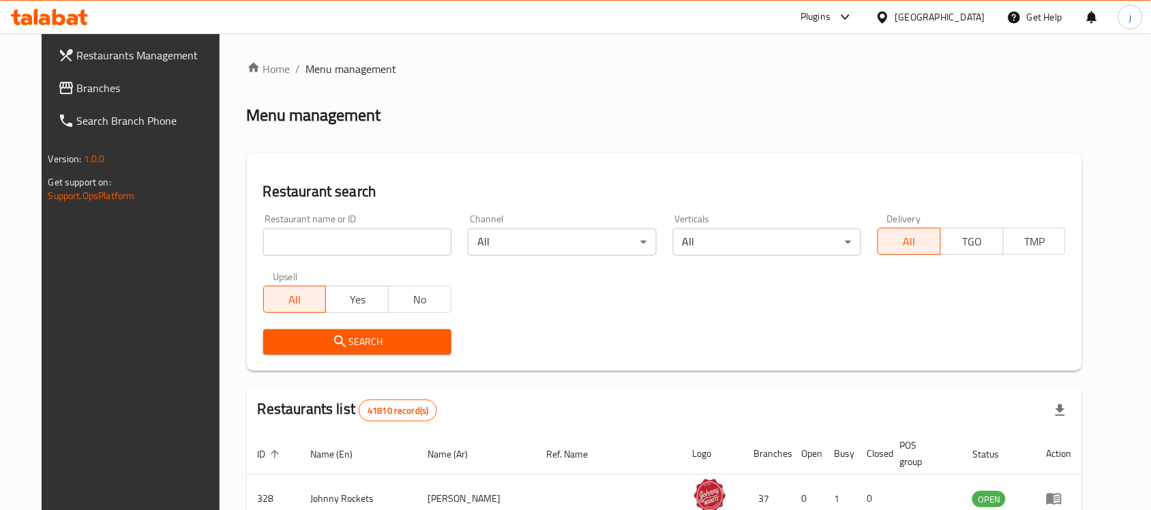
drag, startPoint x: 103, startPoint y: 83, endPoint x: 80, endPoint y: 83, distance: 23.2
click at [103, 83] on span "Branches" at bounding box center [150, 88] width 146 height 16
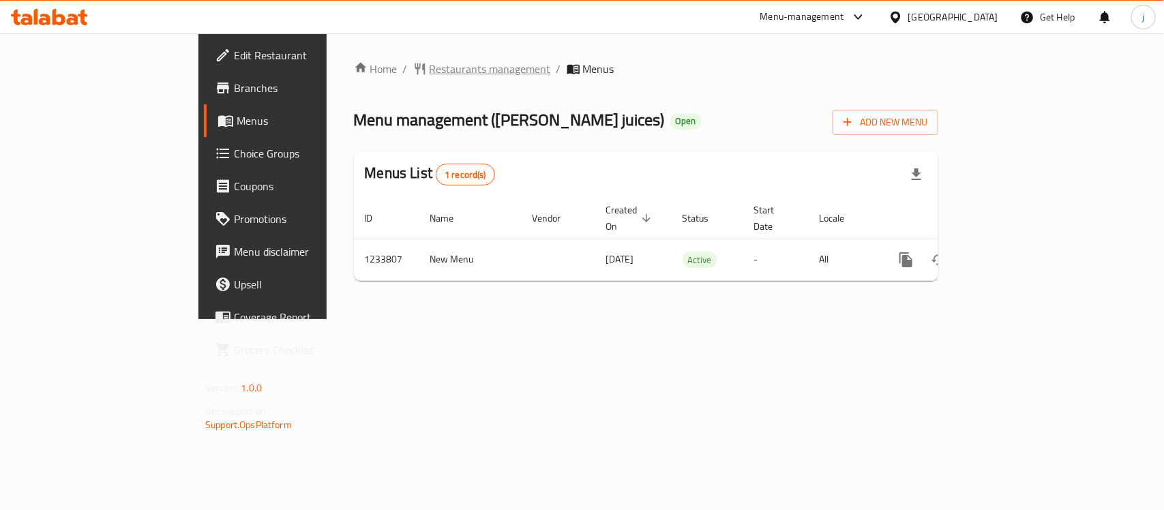
click at [430, 76] on span "Restaurants management" at bounding box center [490, 69] width 121 height 16
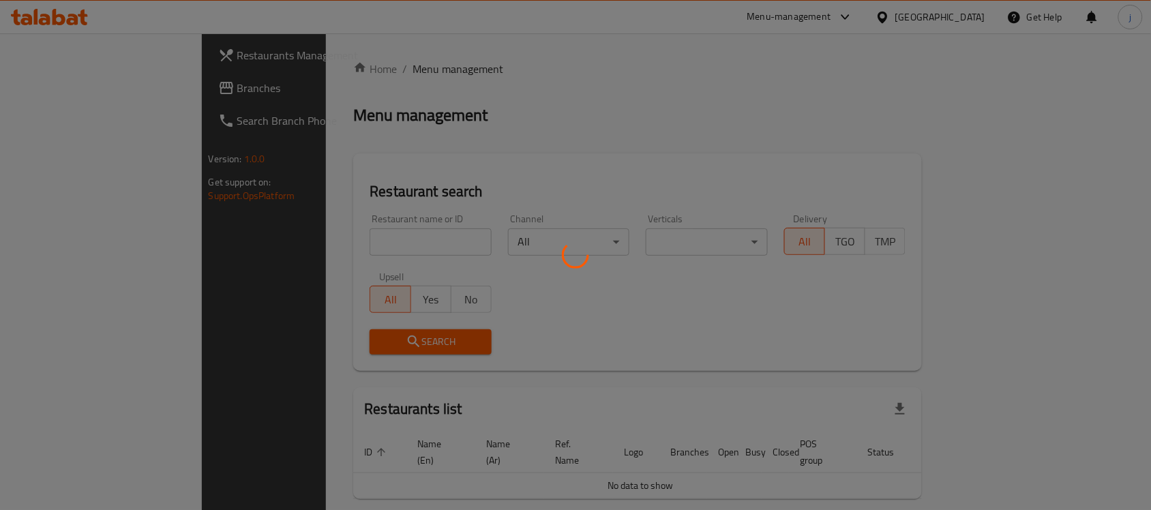
click at [69, 82] on div at bounding box center [575, 255] width 1151 height 510
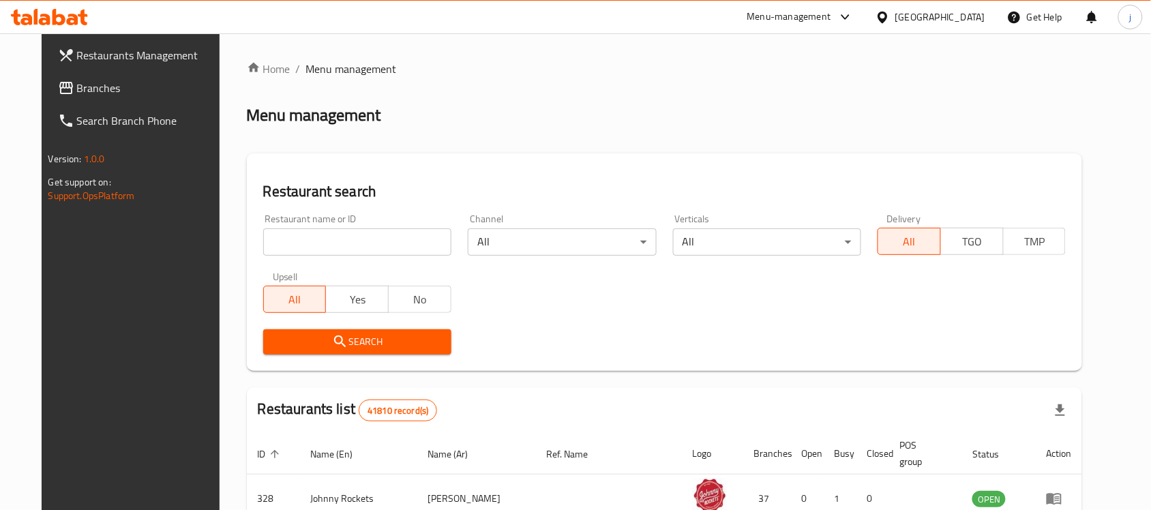
click at [77, 82] on span "Branches" at bounding box center [150, 88] width 146 height 16
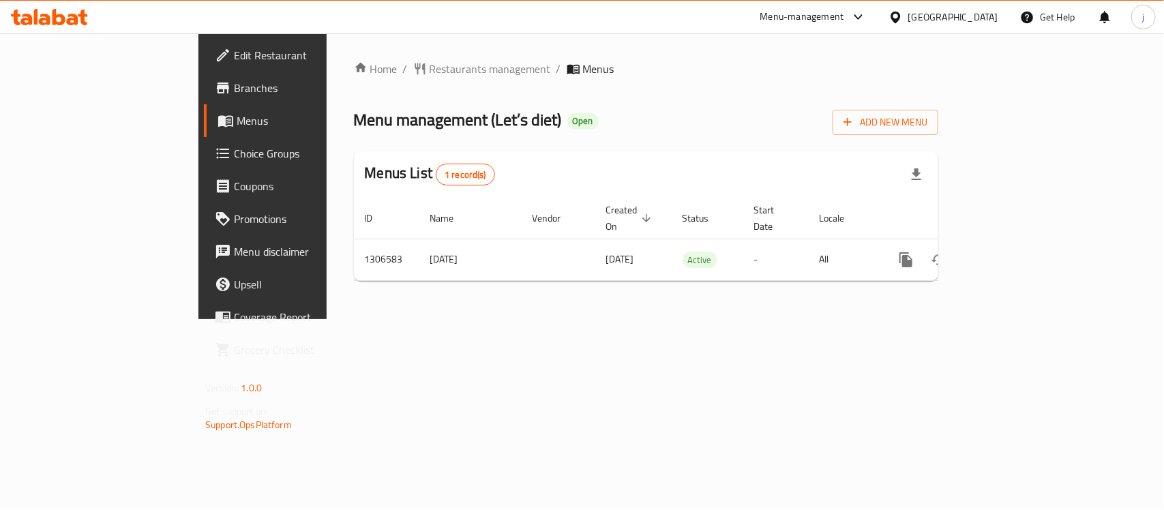
drag, startPoint x: 523, startPoint y: 294, endPoint x: 806, endPoint y: 209, distance: 295.6
click at [649, 319] on div "Home / Restaurants management / Menus Menu management ( Let’s diet ) Open Add N…" at bounding box center [646, 176] width 639 height 286
click at [474, 287] on div "Home / Restaurants management / Menus Menu management ( Let’s diet ) Open Add N…" at bounding box center [646, 176] width 639 height 286
click at [430, 63] on span "Restaurants management" at bounding box center [490, 69] width 121 height 16
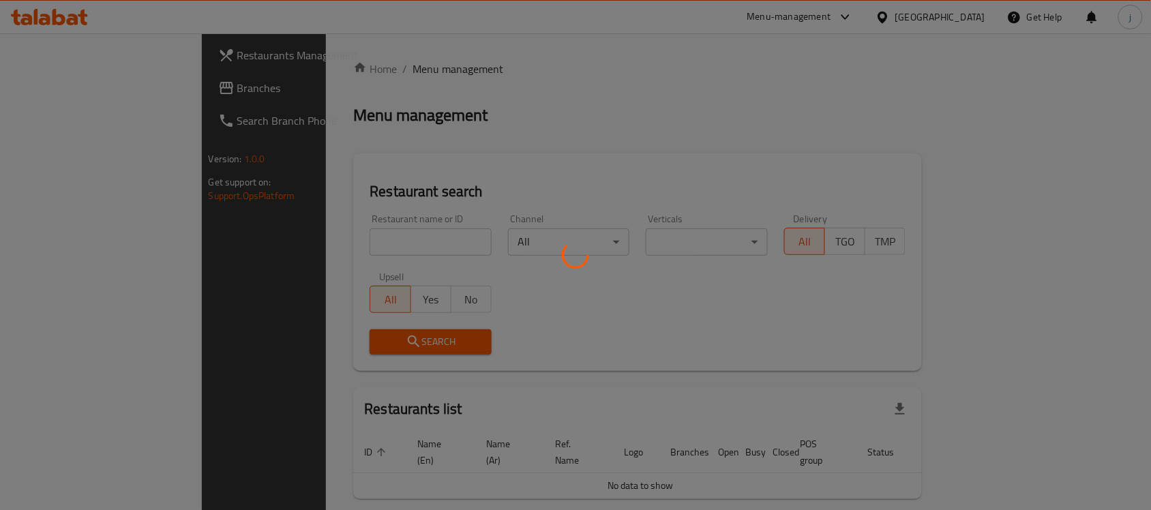
click at [95, 87] on div at bounding box center [575, 255] width 1151 height 510
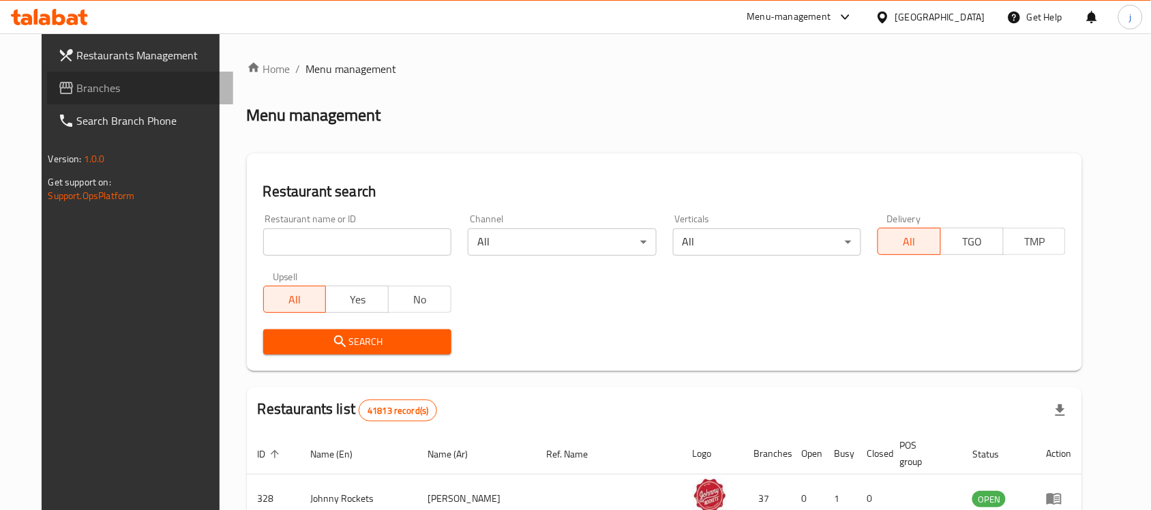
click at [94, 90] on span "Branches" at bounding box center [150, 88] width 146 height 16
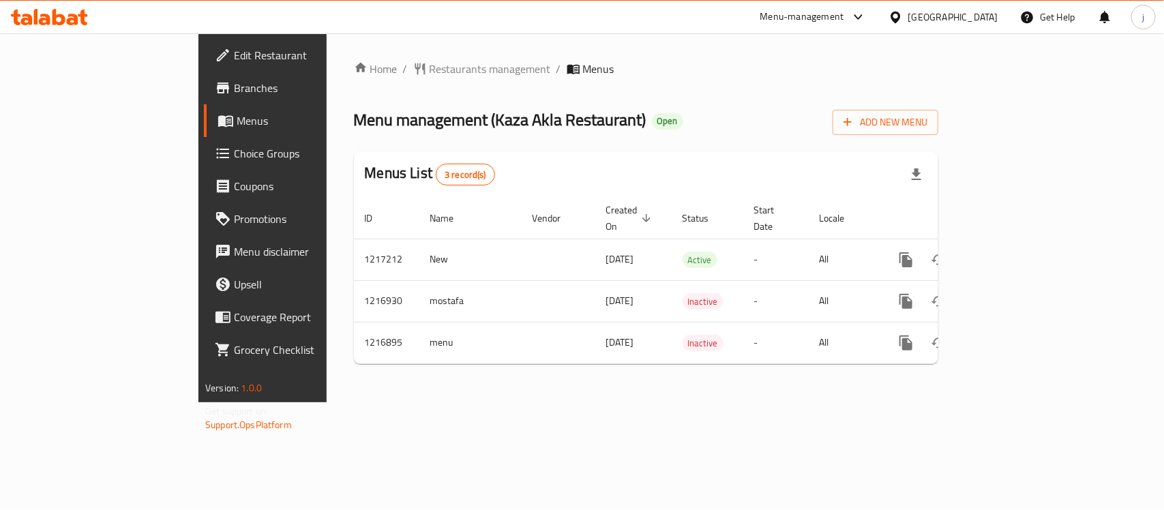
click at [932, 17] on div "United Arab Emirates" at bounding box center [953, 17] width 90 height 15
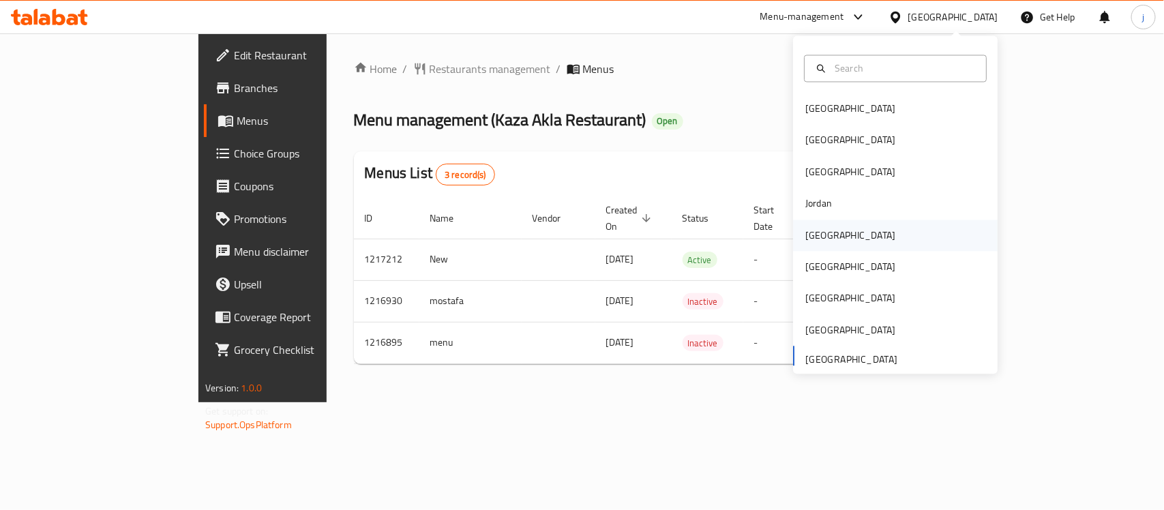
click at [805, 232] on div "Kuwait" at bounding box center [850, 235] width 90 height 15
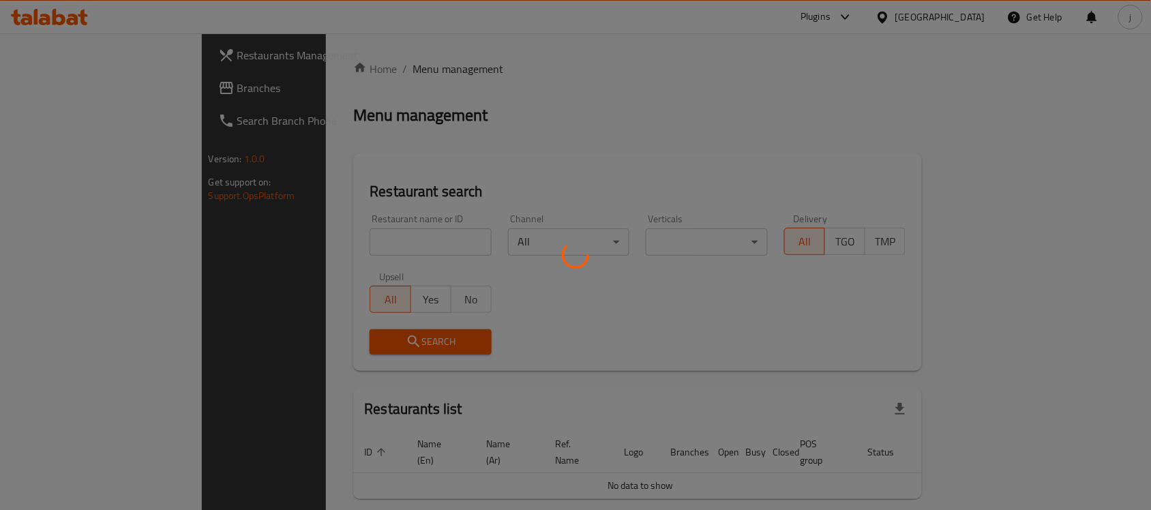
click at [34, 87] on div at bounding box center [575, 255] width 1151 height 510
click at [78, 94] on div at bounding box center [575, 255] width 1151 height 510
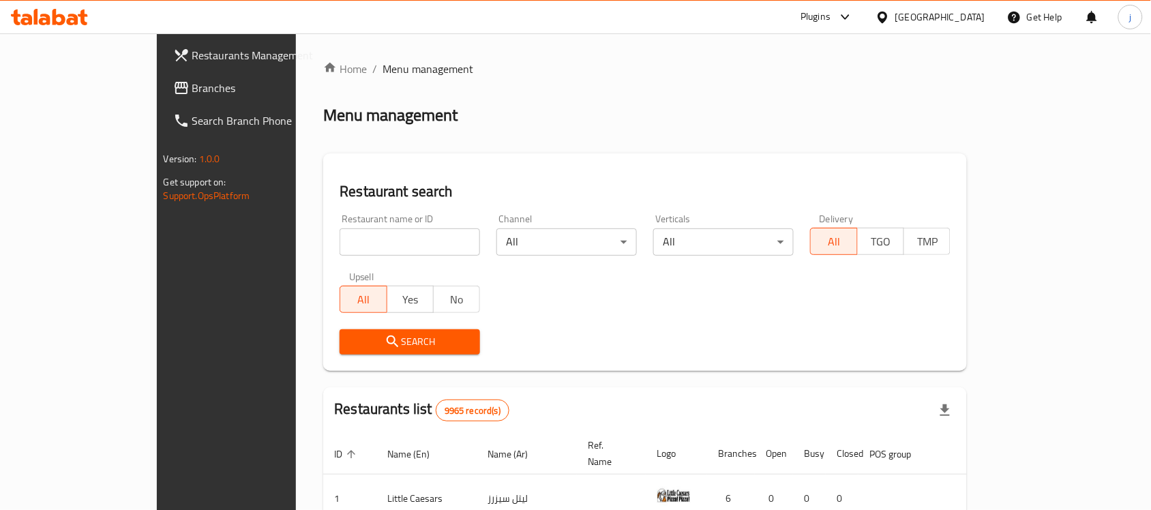
click at [192, 91] on span "Branches" at bounding box center [265, 88] width 146 height 16
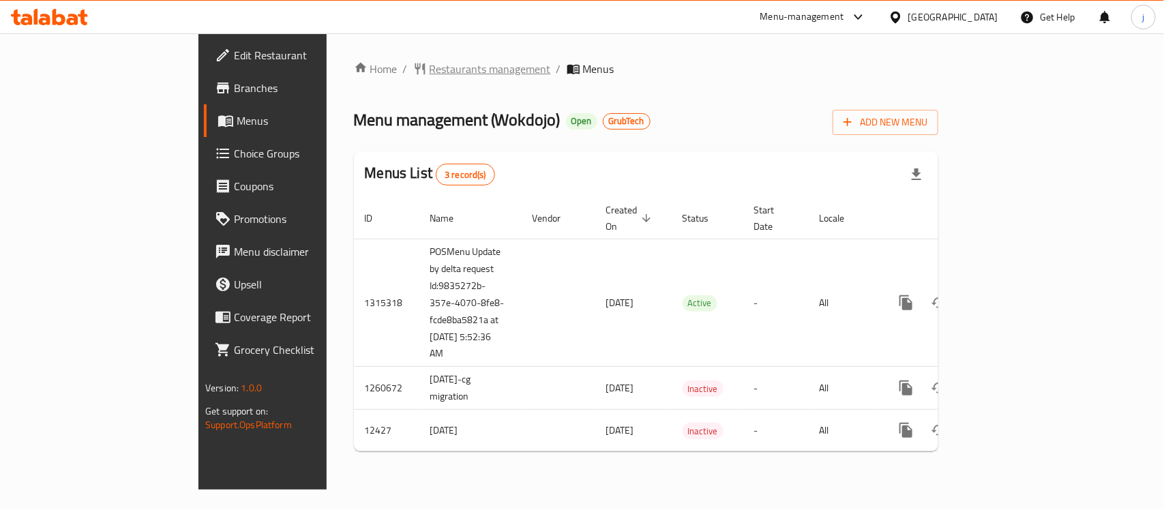
click at [430, 67] on span "Restaurants management" at bounding box center [490, 69] width 121 height 16
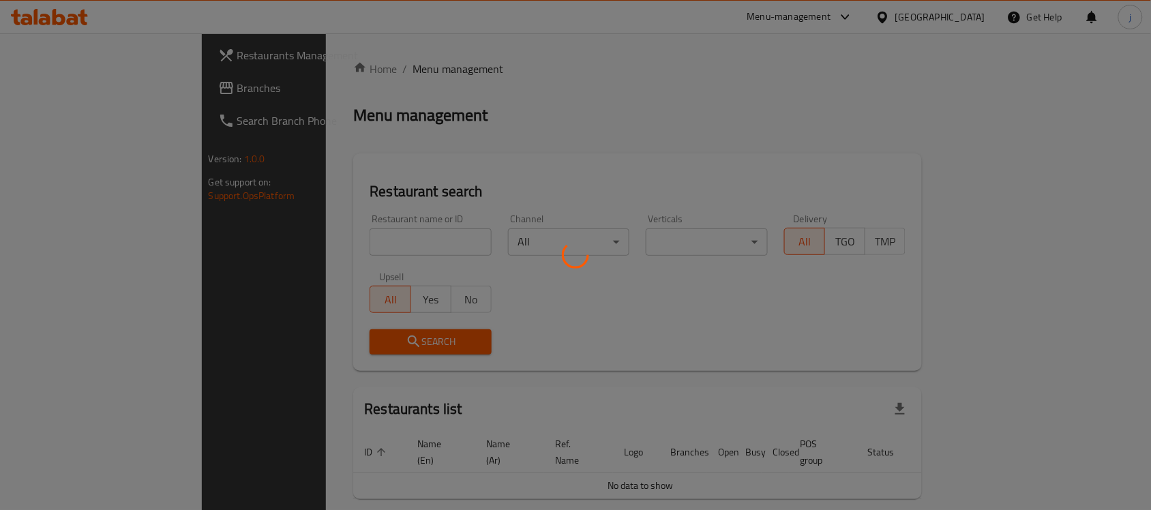
click at [304, 237] on div at bounding box center [575, 255] width 1151 height 510
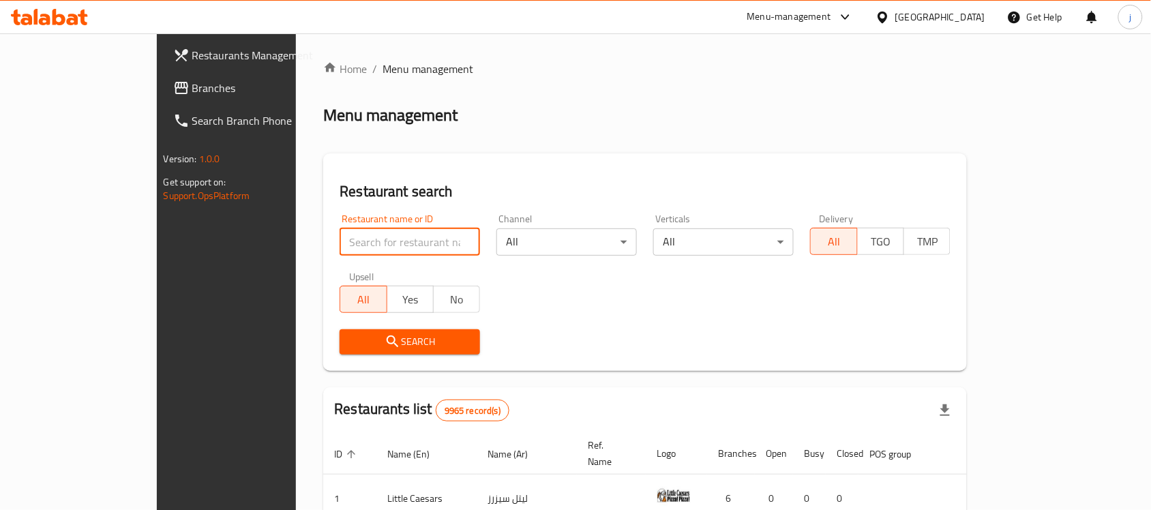
paste input "7669"
type input "7669"
click button "Search" at bounding box center [410, 341] width 140 height 25
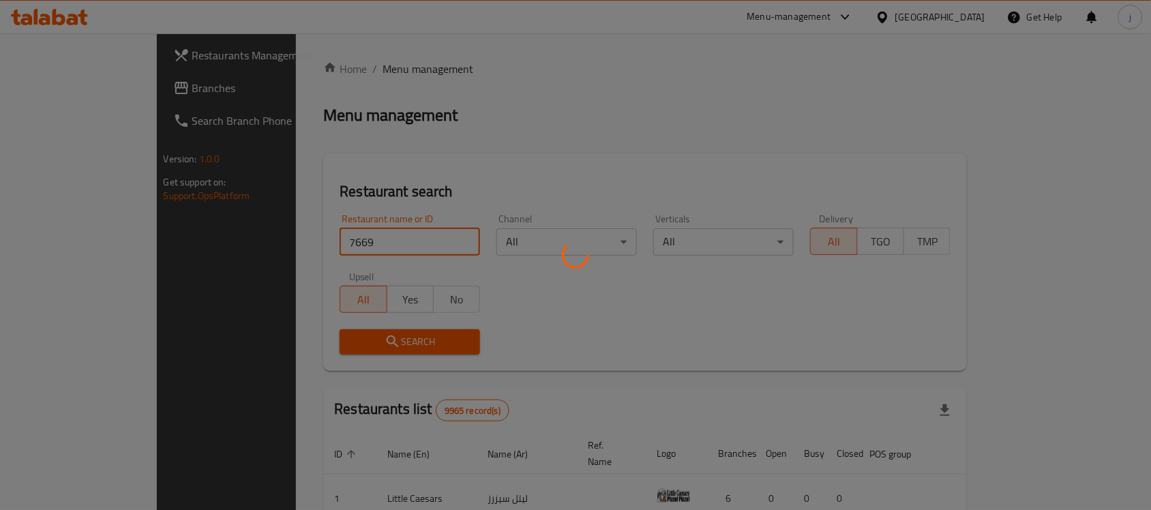
click at [287, 348] on div at bounding box center [575, 255] width 1151 height 510
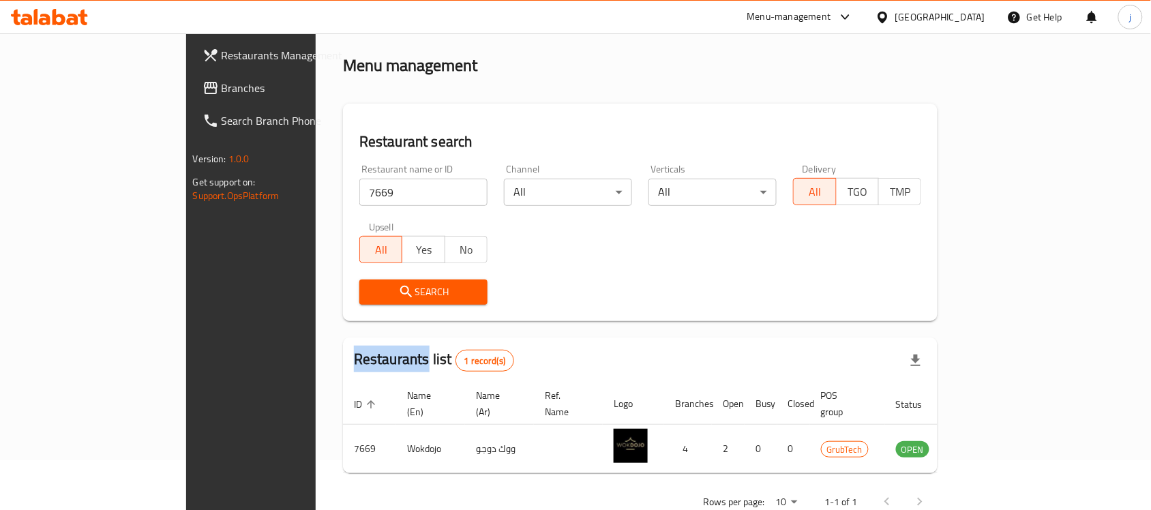
scroll to position [72, 0]
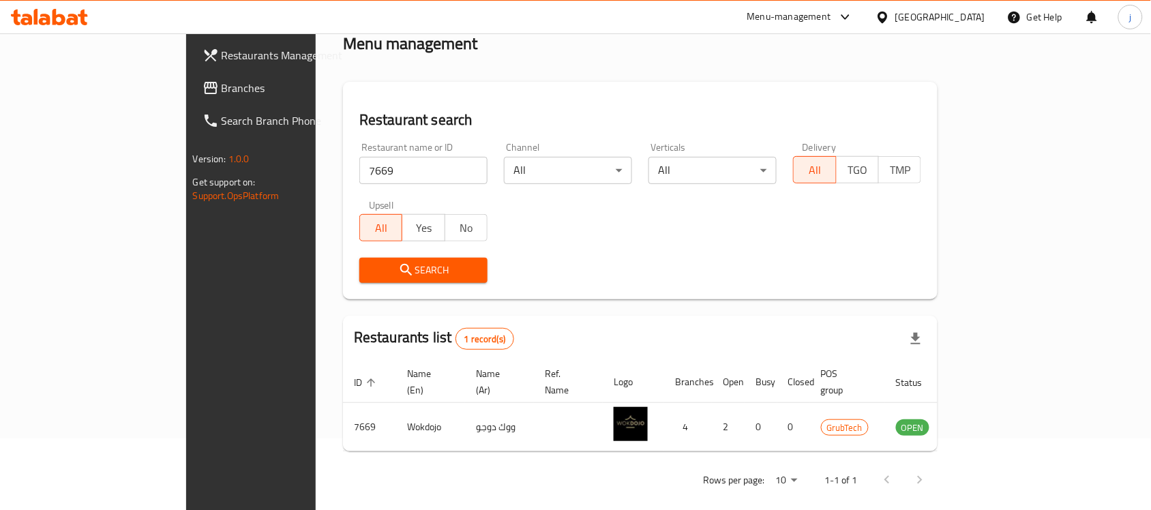
click at [544, 231] on div "Restaurant name or ID 7669 Restaurant name or ID Channel All ​ Verticals All ​ …" at bounding box center [640, 212] width 578 height 157
click at [887, 14] on icon at bounding box center [883, 17] width 10 height 12
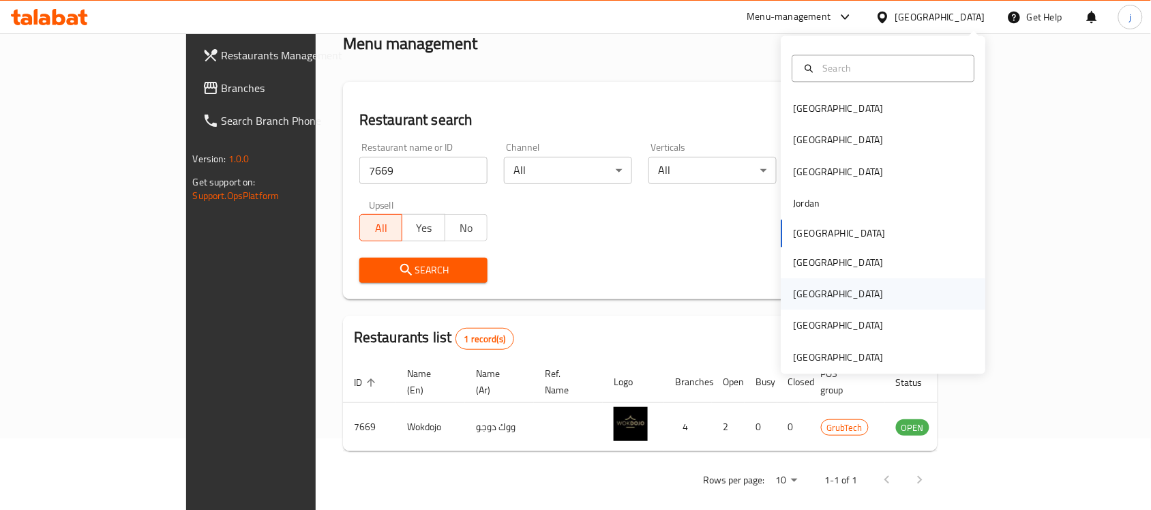
click at [810, 291] on div "Qatar" at bounding box center [839, 294] width 112 height 31
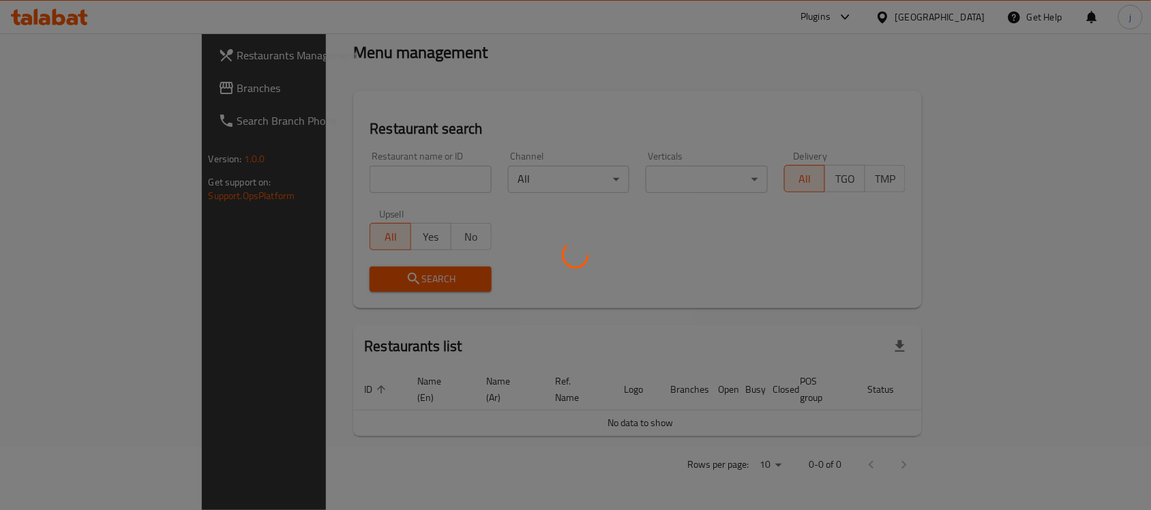
scroll to position [46, 0]
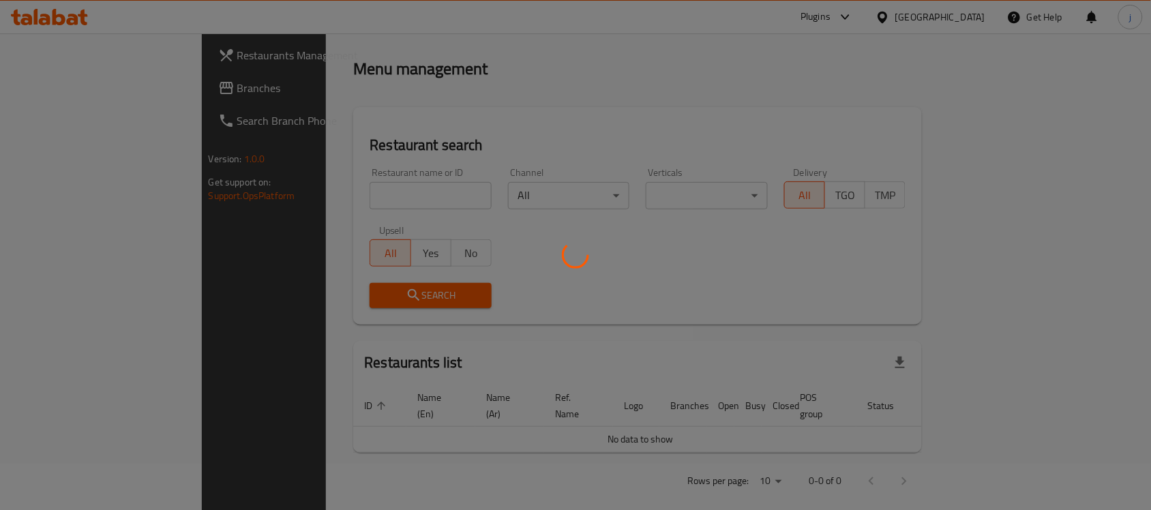
click at [82, 84] on div at bounding box center [575, 255] width 1151 height 510
click at [83, 87] on div at bounding box center [575, 255] width 1151 height 510
click at [106, 93] on div at bounding box center [575, 255] width 1151 height 510
click at [89, 80] on div at bounding box center [575, 255] width 1151 height 510
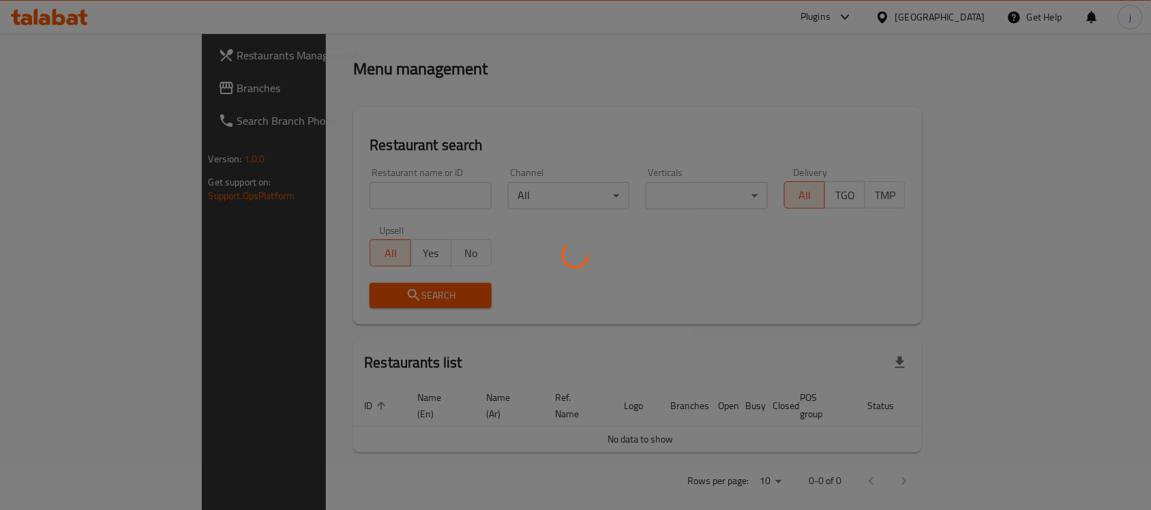
click at [67, 91] on div at bounding box center [575, 255] width 1151 height 510
click at [109, 76] on div at bounding box center [575, 255] width 1151 height 510
click at [90, 92] on div at bounding box center [575, 255] width 1151 height 510
click at [58, 96] on div at bounding box center [575, 255] width 1151 height 510
click at [587, 130] on div at bounding box center [575, 255] width 1151 height 510
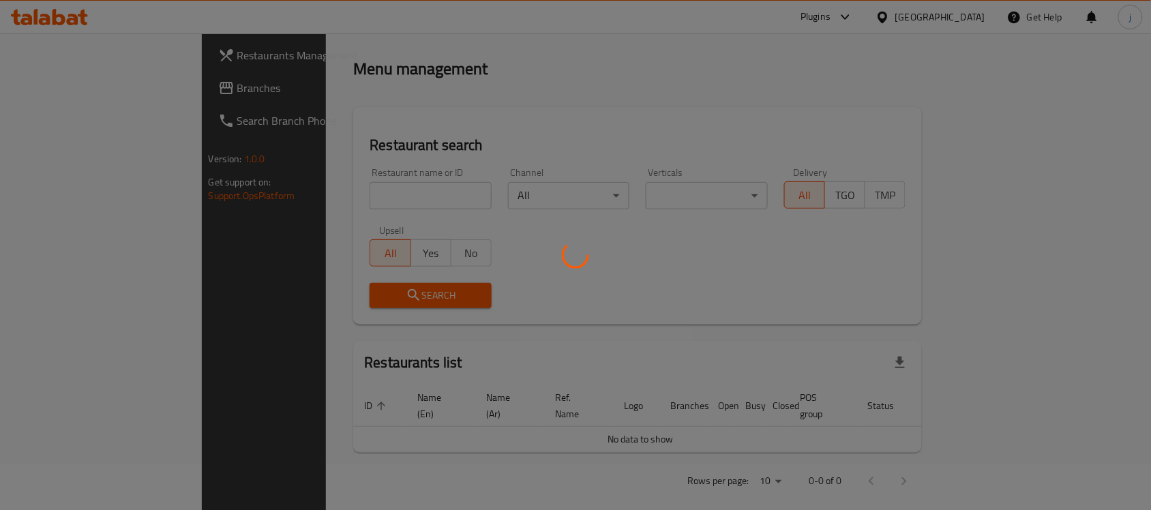
click at [540, 181] on div at bounding box center [575, 255] width 1151 height 510
click at [517, 267] on div at bounding box center [575, 255] width 1151 height 510
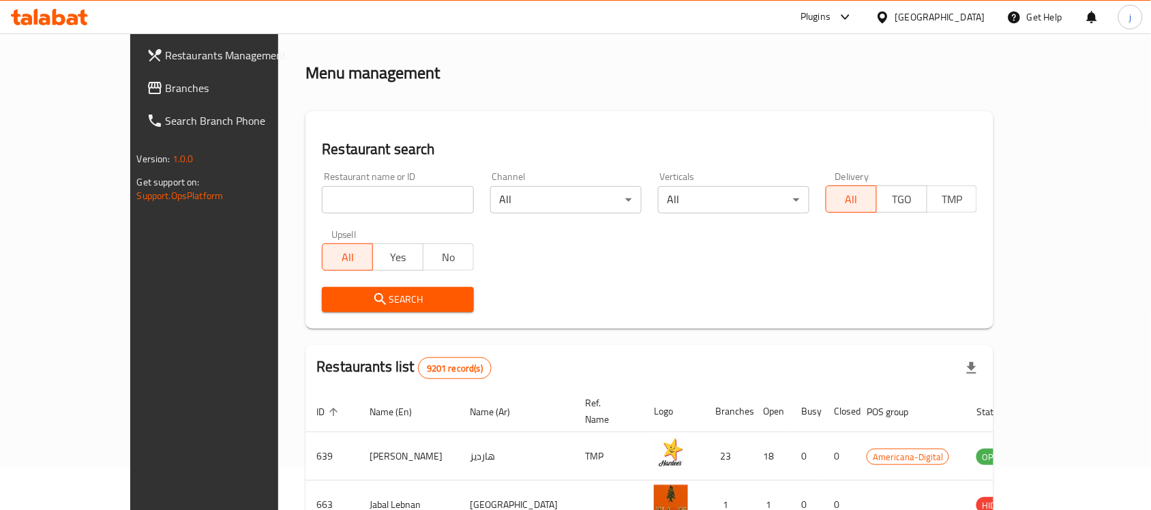
scroll to position [0, 0]
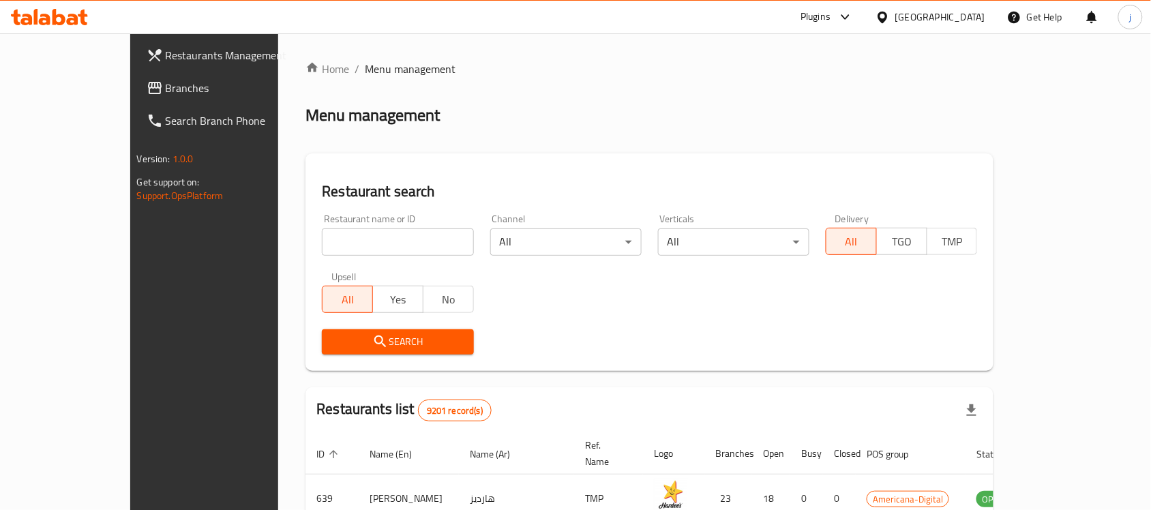
click at [166, 86] on span "Branches" at bounding box center [239, 88] width 146 height 16
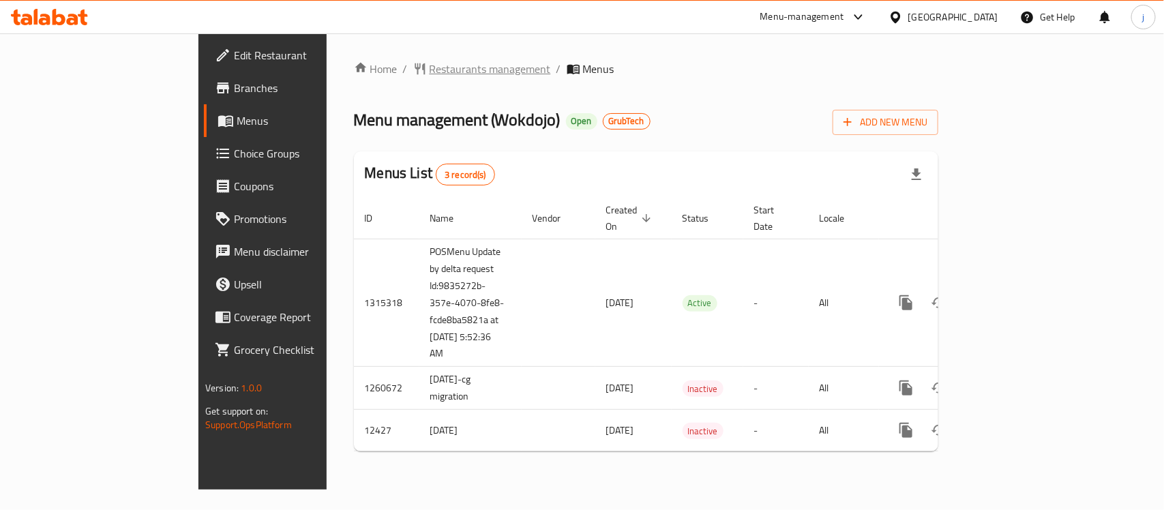
click at [430, 63] on span "Restaurants management" at bounding box center [490, 69] width 121 height 16
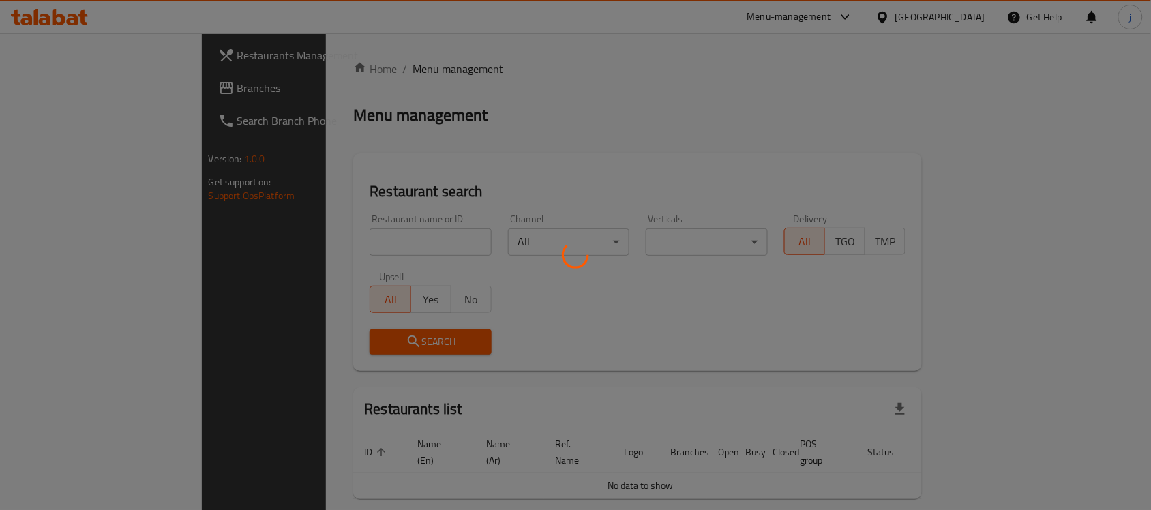
click at [286, 243] on div at bounding box center [575, 255] width 1151 height 510
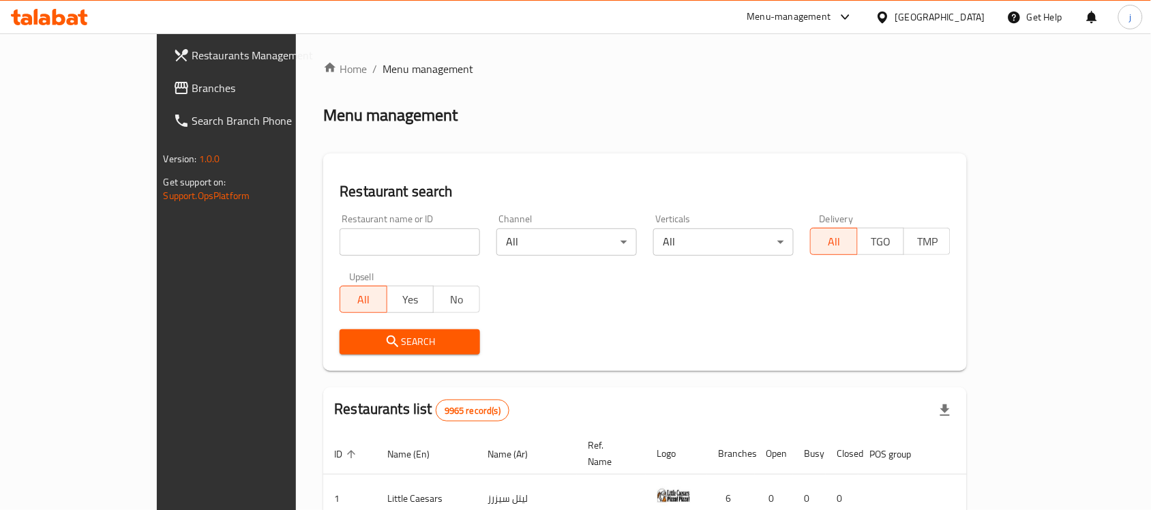
click at [345, 233] on input "search" at bounding box center [410, 241] width 140 height 27
paste input "7669"
type input "7669"
click at [351, 342] on span "Search" at bounding box center [410, 342] width 119 height 17
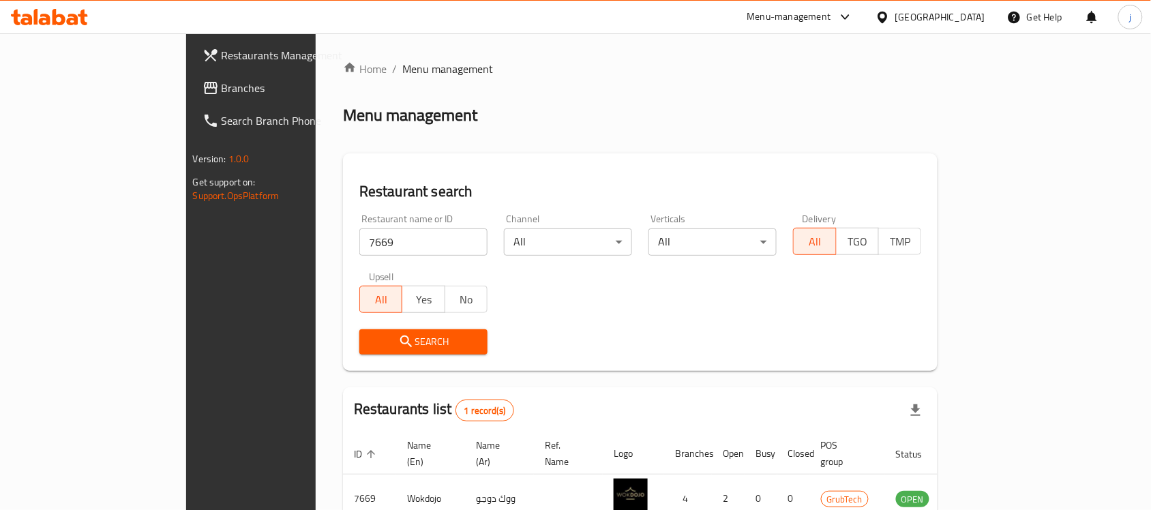
click at [964, 23] on div "Kuwait" at bounding box center [941, 17] width 90 height 15
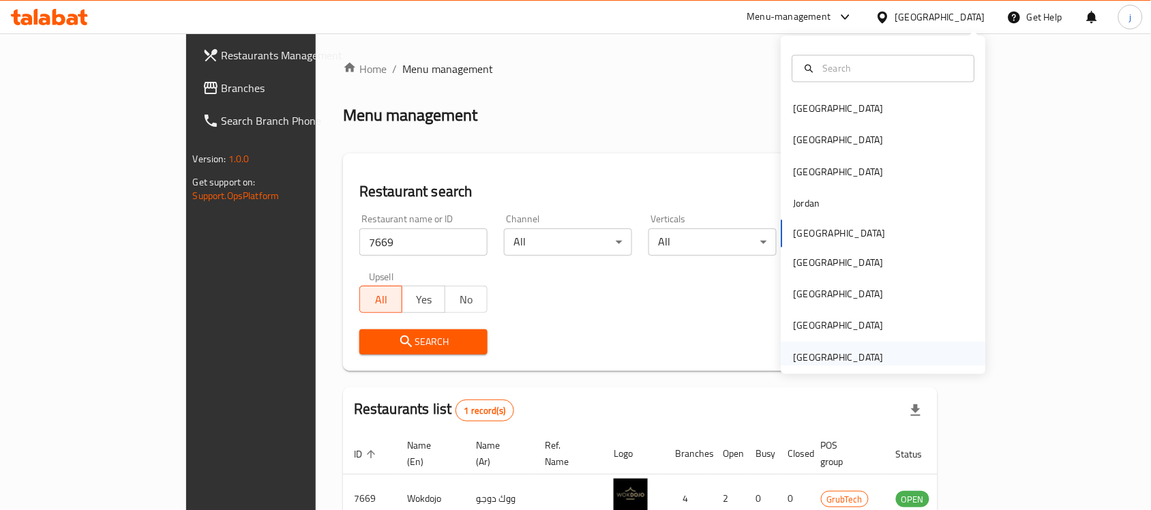
click at [844, 355] on div "[GEOGRAPHIC_DATA]" at bounding box center [839, 357] width 90 height 15
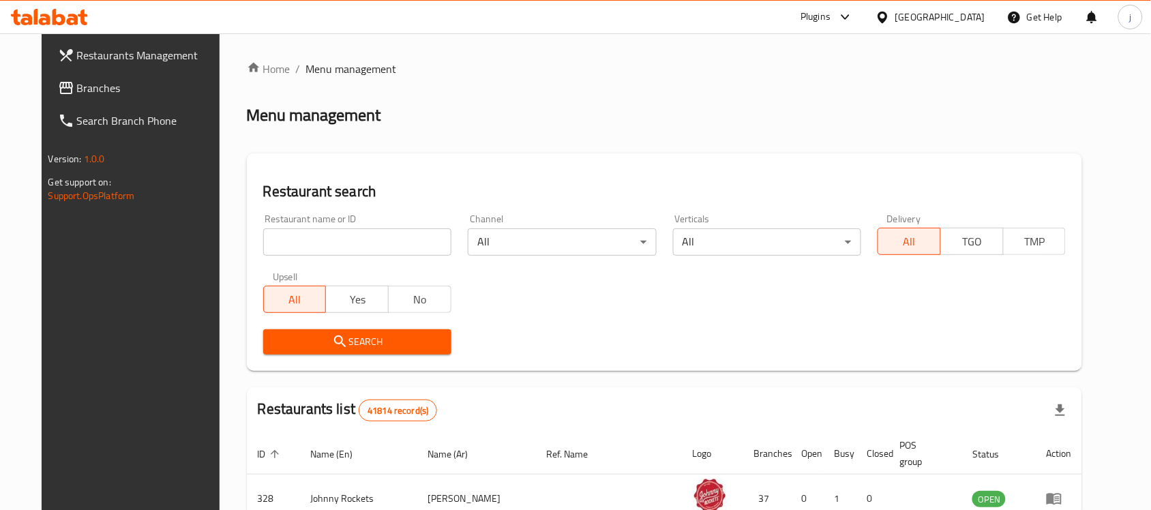
drag, startPoint x: 60, startPoint y: 84, endPoint x: 42, endPoint y: 84, distance: 17.7
click at [77, 84] on span "Branches" at bounding box center [150, 88] width 146 height 16
